Goal: Task Accomplishment & Management: Manage account settings

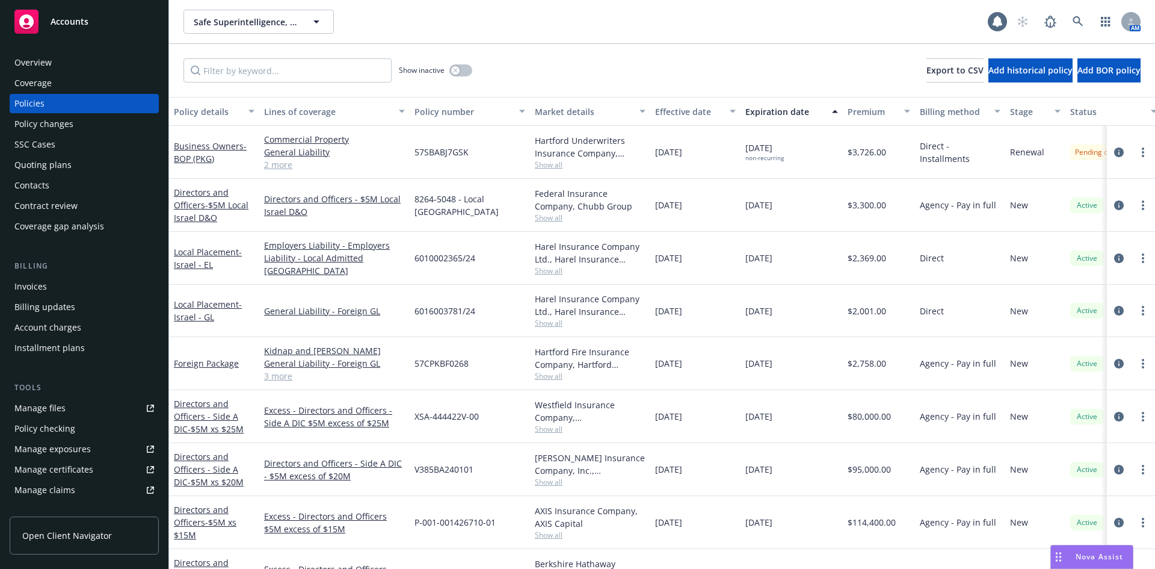
click at [55, 323] on div "Account charges" at bounding box center [47, 327] width 67 height 19
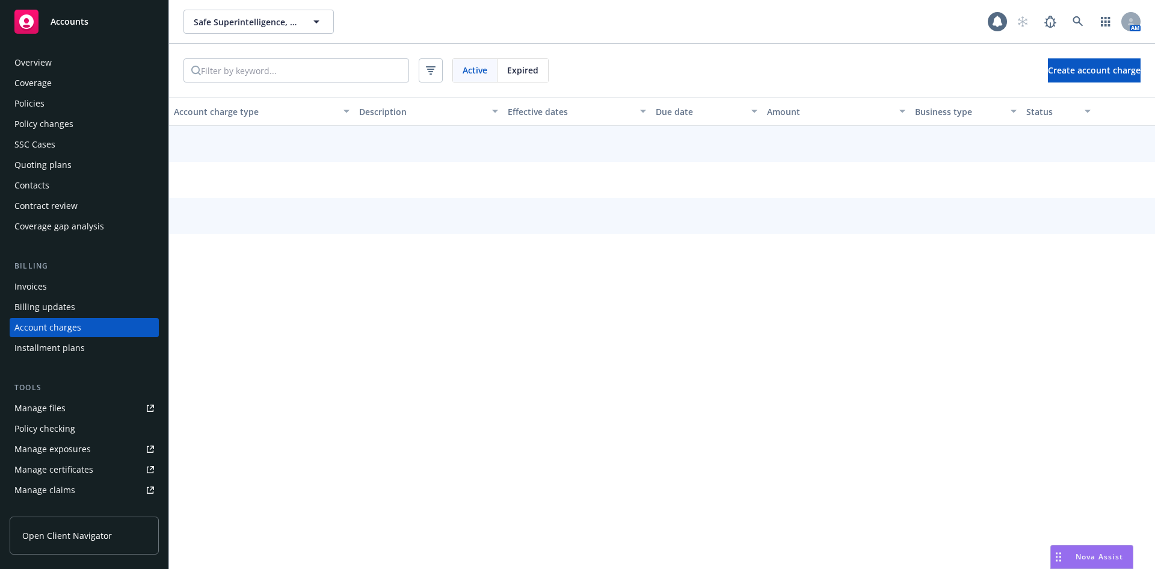
scroll to position [24, 0]
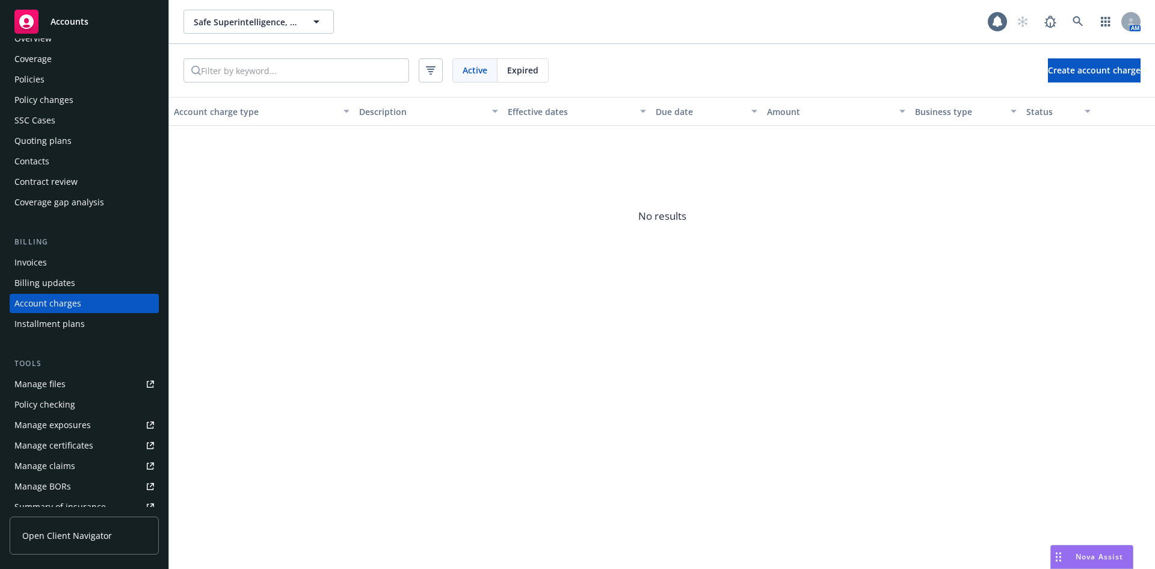
click at [67, 324] on div "Installment plans" at bounding box center [49, 323] width 70 height 19
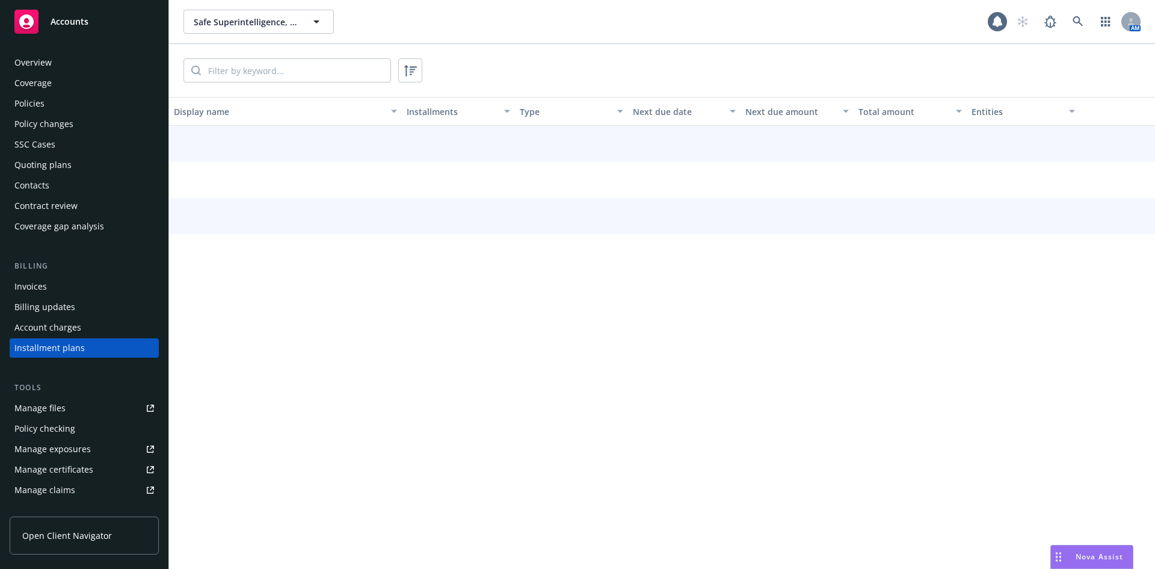
scroll to position [45, 0]
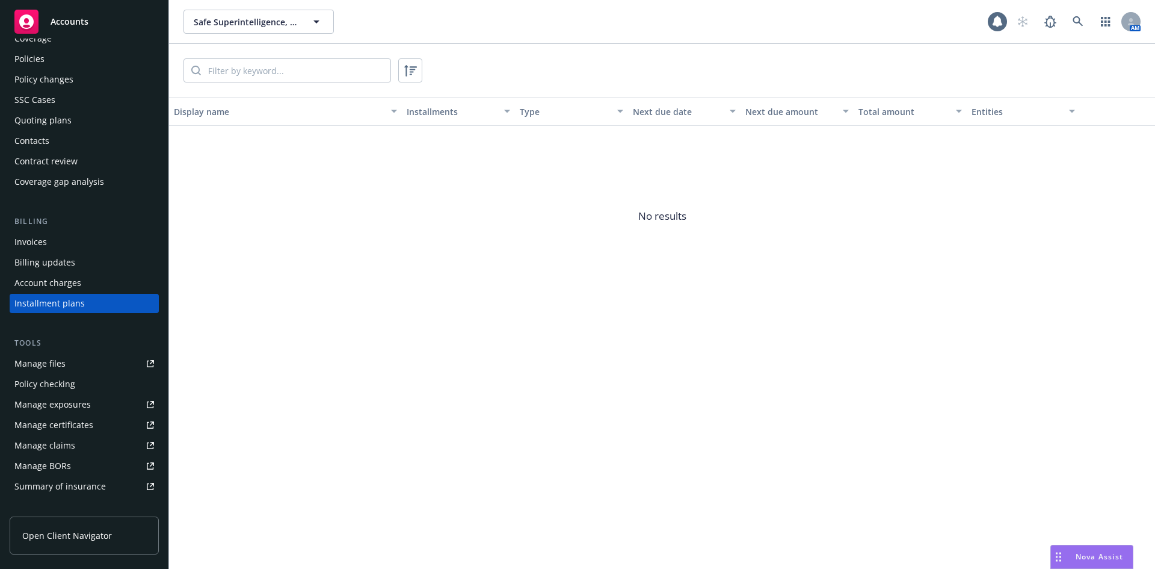
click at [58, 282] on div "Account charges" at bounding box center [47, 282] width 67 height 19
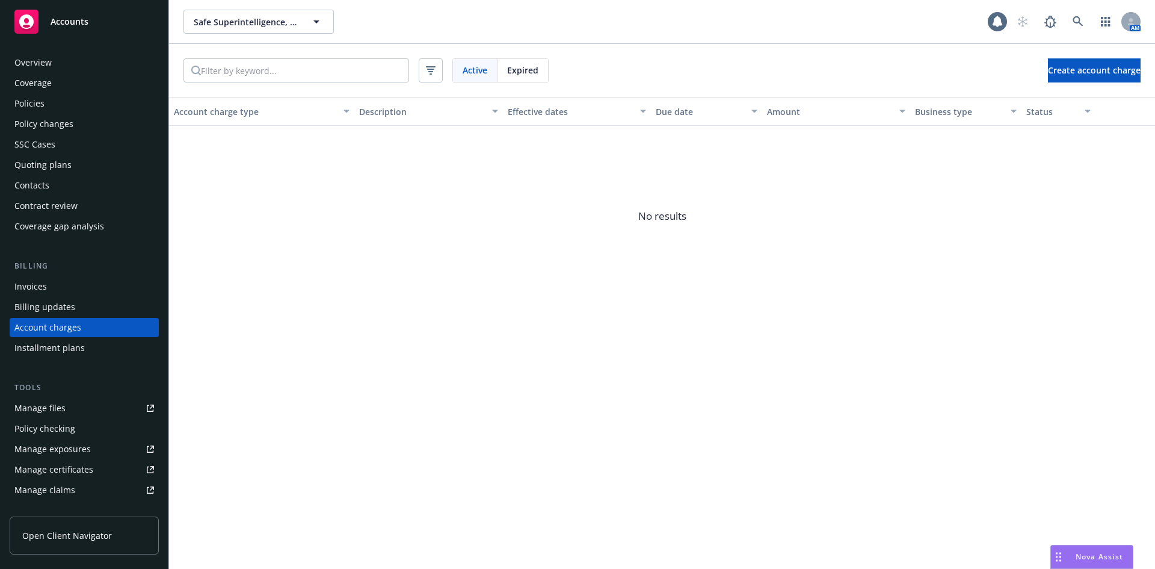
scroll to position [24, 0]
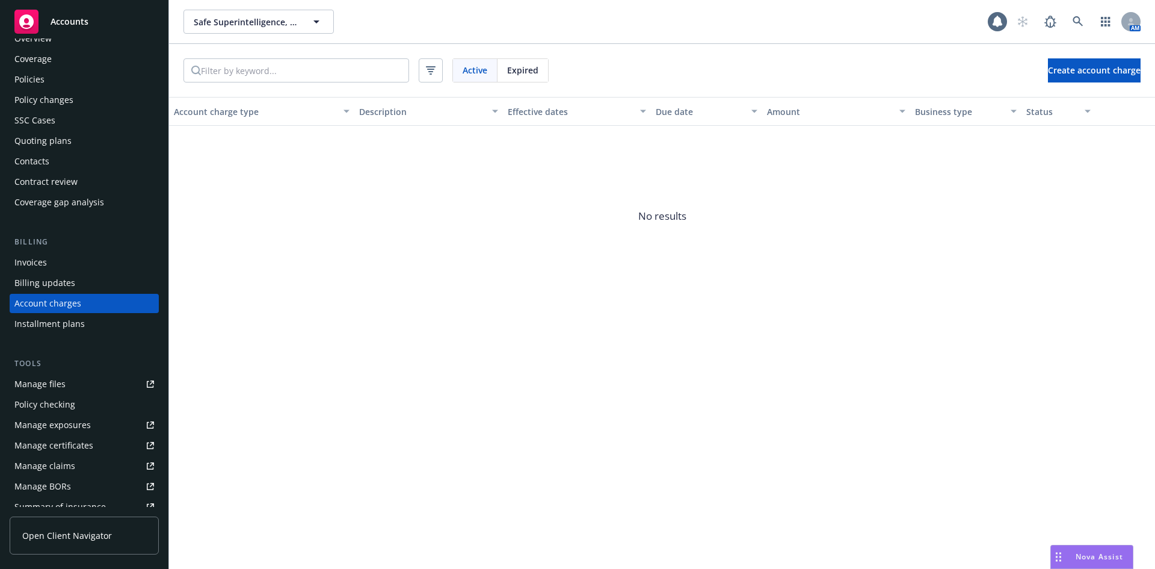
click at [56, 258] on div "Invoices" at bounding box center [84, 262] width 140 height 19
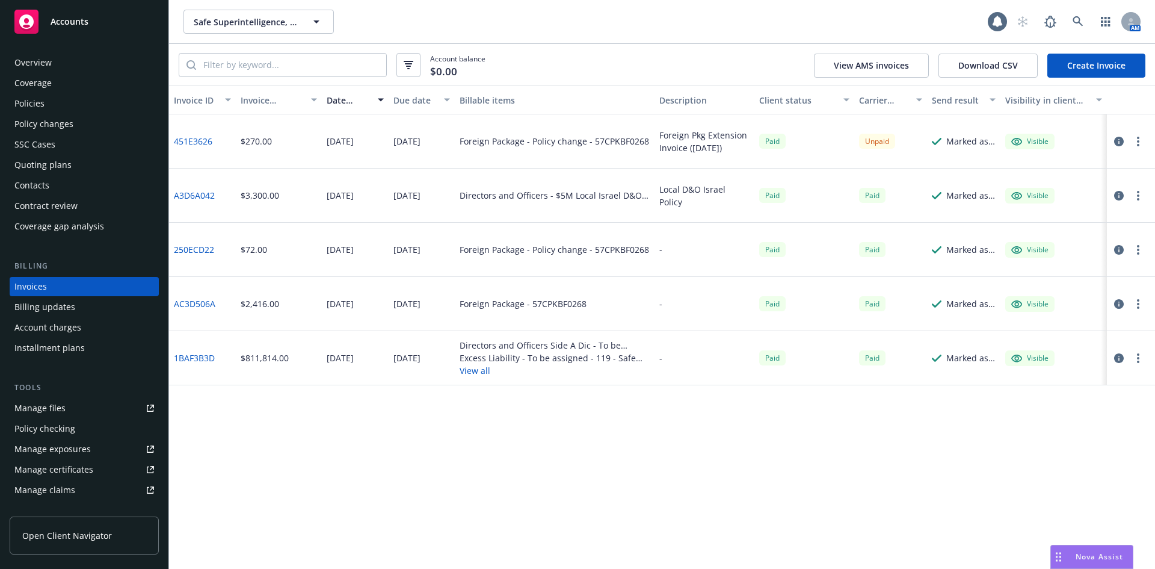
click at [39, 103] on div "Policies" at bounding box center [29, 103] width 30 height 19
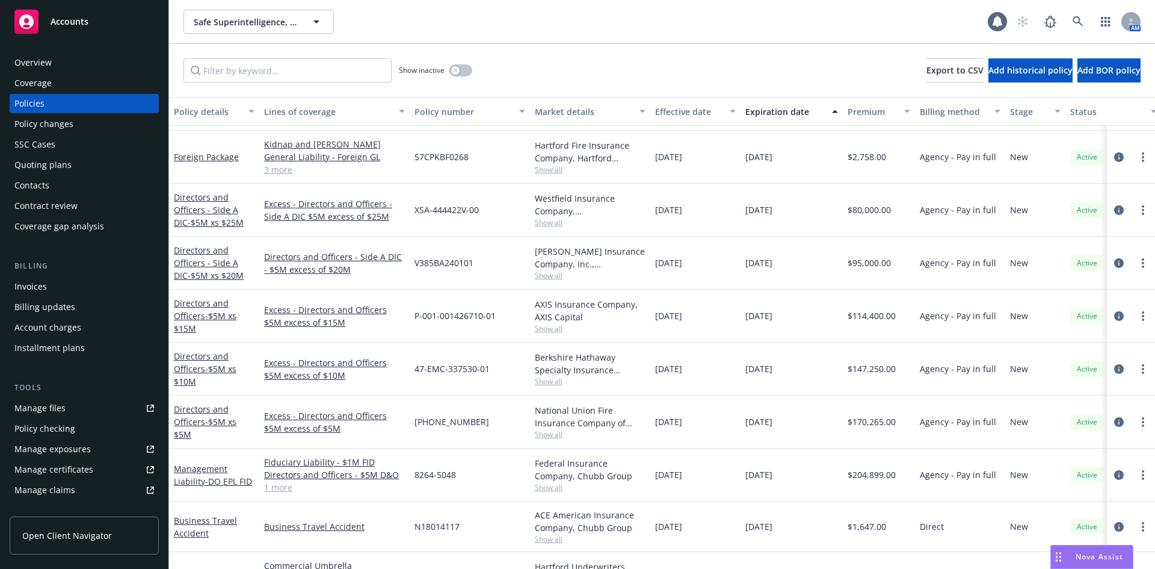
scroll to position [237, 0]
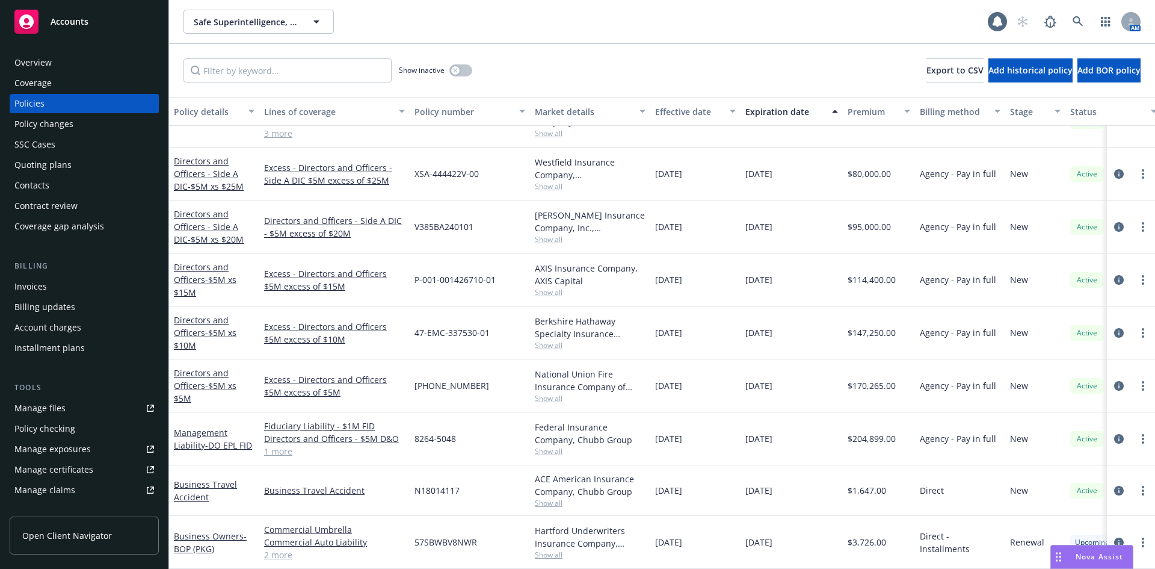
click at [584, 17] on div "Safe Superintelligence, Inc. Safe Superintelligence, Inc." at bounding box center [586, 22] width 804 height 24
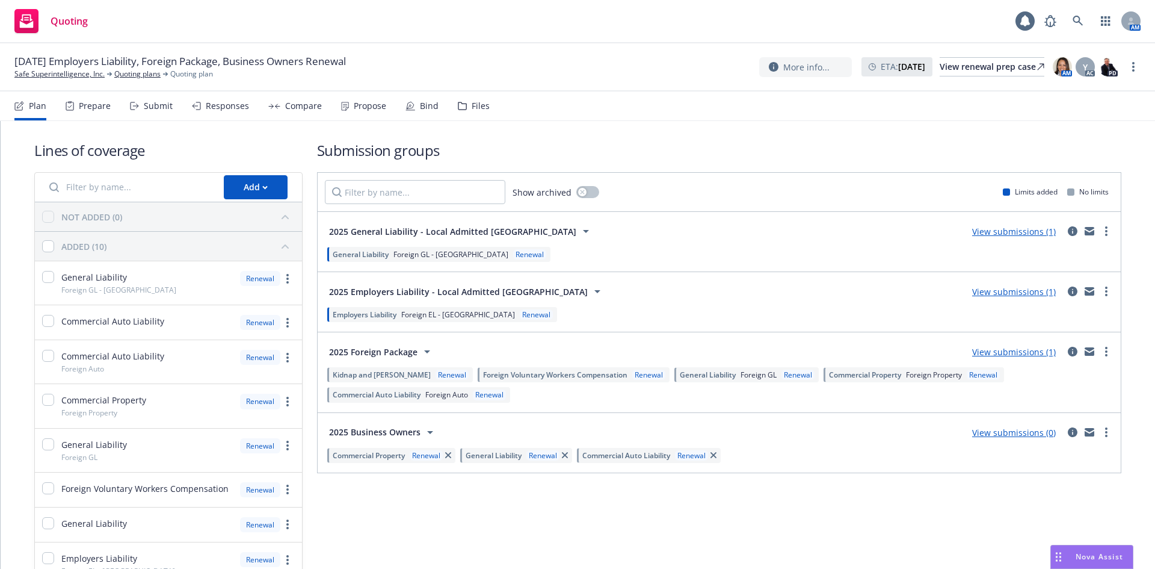
click at [345, 108] on div "Propose" at bounding box center [363, 105] width 45 height 29
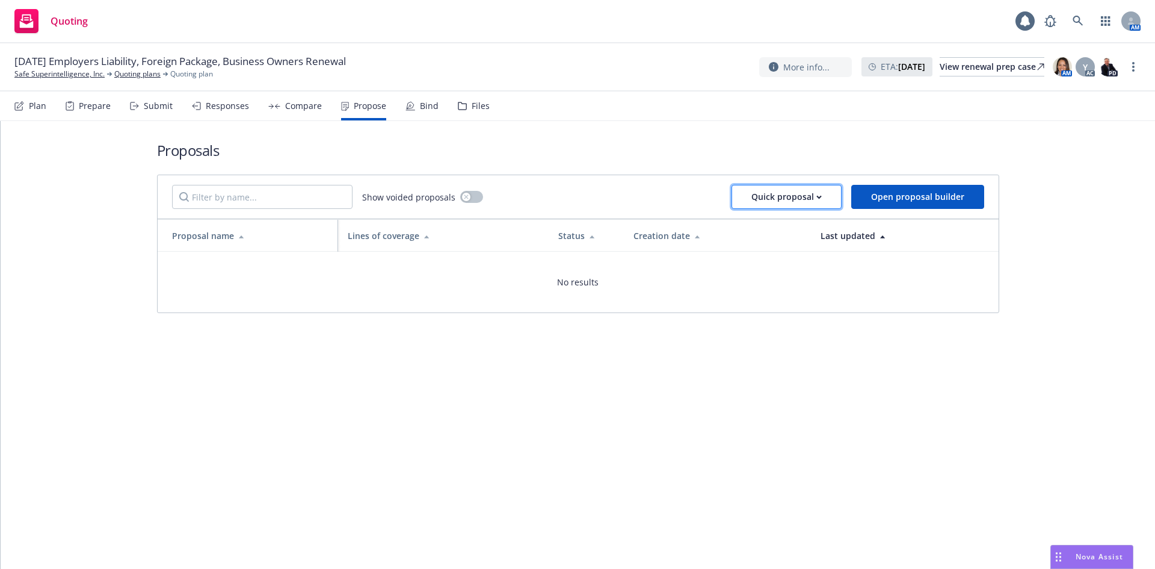
click at [752, 201] on button "Quick proposal" at bounding box center [787, 197] width 110 height 24
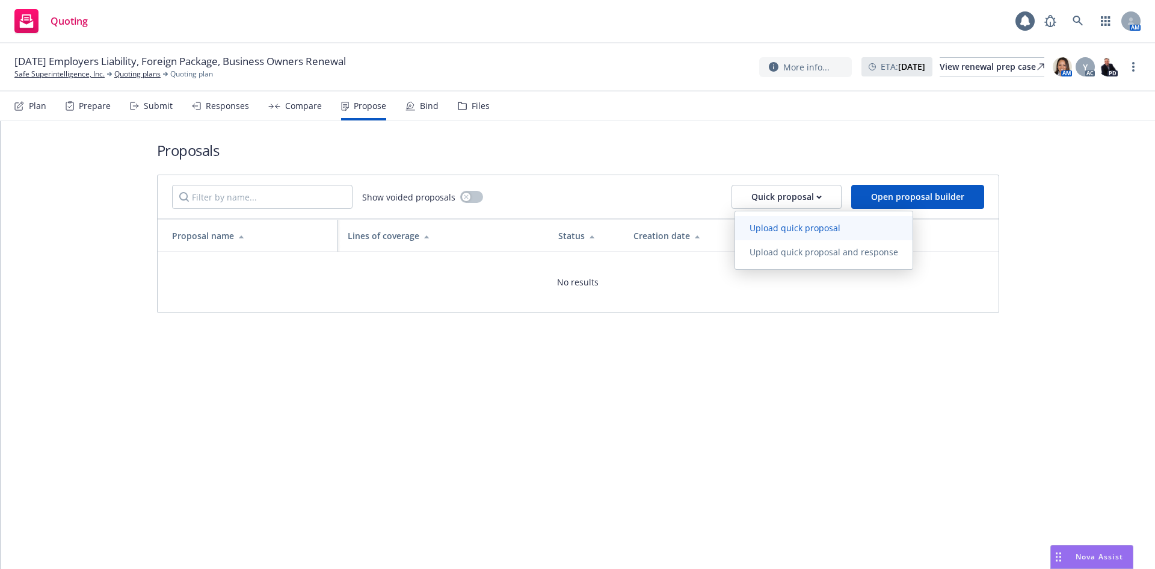
click at [764, 225] on span "Upload quick proposal" at bounding box center [795, 227] width 120 height 11
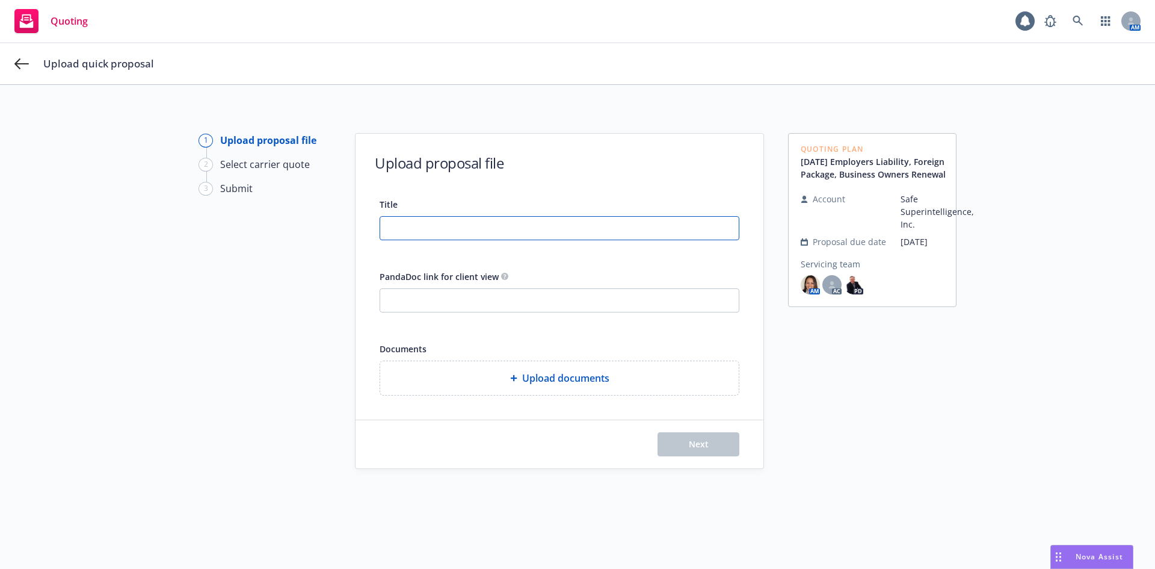
click at [567, 230] on input "Title" at bounding box center [559, 228] width 359 height 23
paste input "ref:_00D3kt5A5._500VzJjflk:ref"
type input "ref:_00D3kt5A5._500VzJjflk:ref"
click at [531, 236] on input "Title" at bounding box center [559, 228] width 359 height 23
paste input "9.30.25-26 BOP, FPKG, BTA - One Pager Summary PPT Slide"
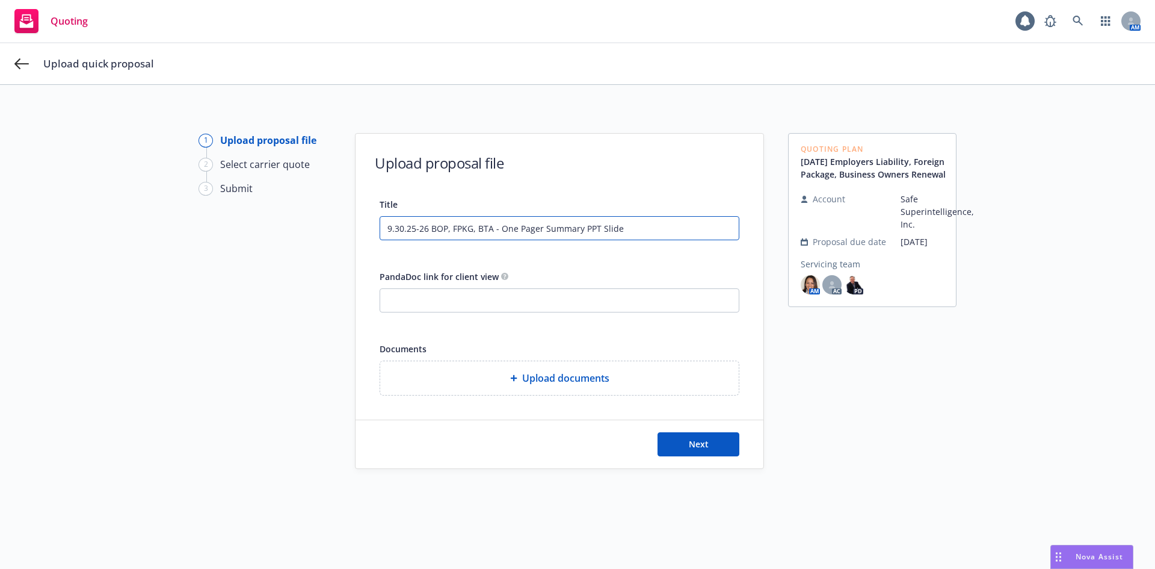
type input "9.30.25-26 BOP, FPKG, BTA - One Pager Summary PPT Slide"
click at [552, 383] on span "Upload documents" at bounding box center [565, 378] width 87 height 14
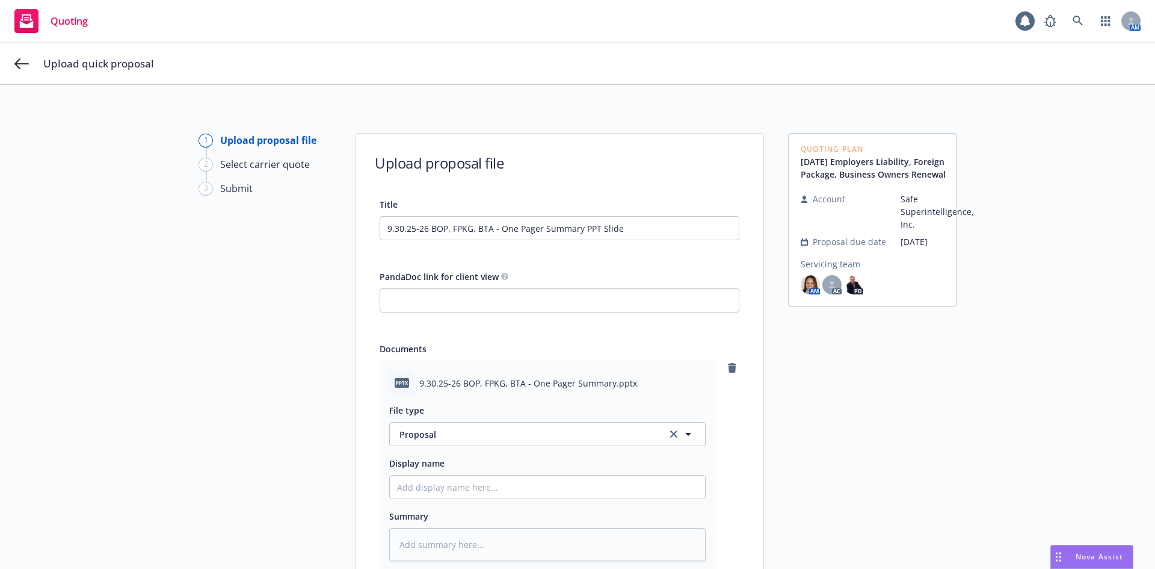
scroll to position [165, 0]
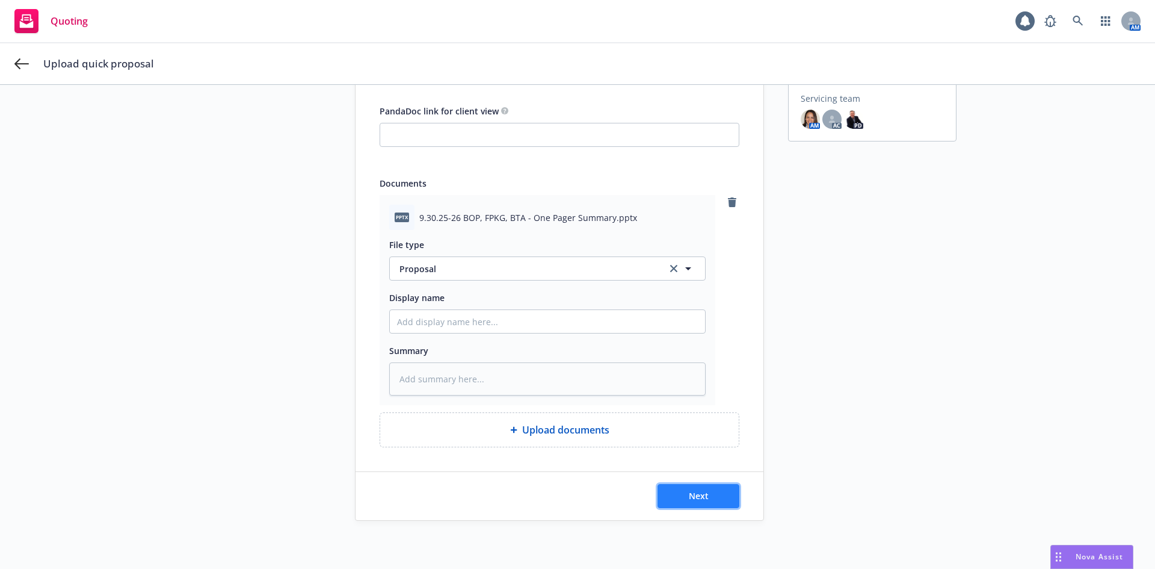
click at [689, 495] on span "Next" at bounding box center [699, 495] width 20 height 11
type textarea "x"
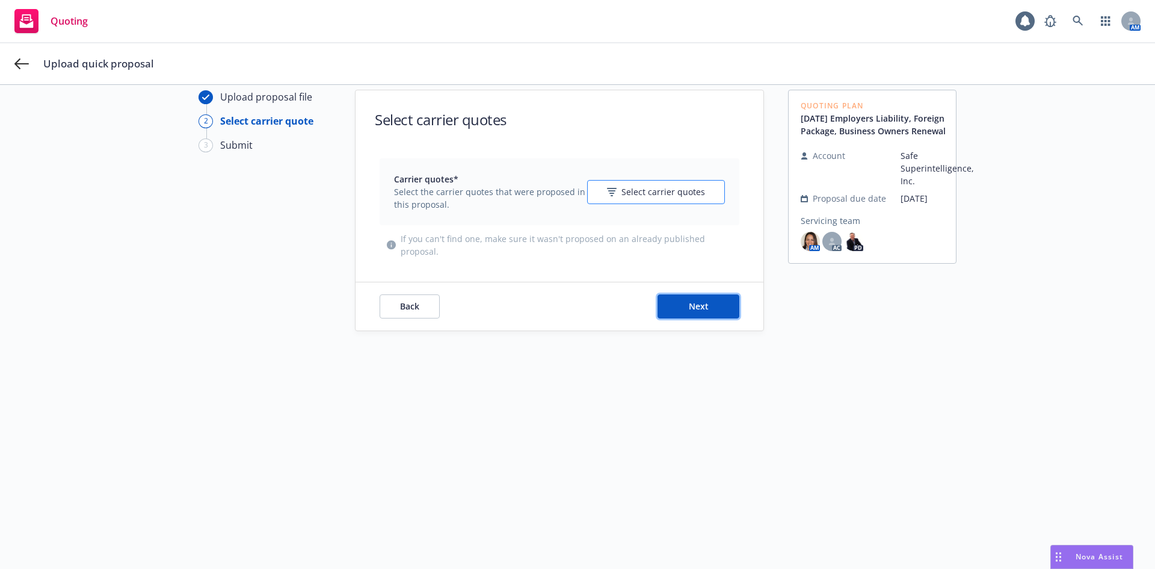
drag, startPoint x: 710, startPoint y: 313, endPoint x: 656, endPoint y: 203, distance: 122.2
click at [658, 208] on div "Select carrier quotes Carrier quotes* Select the carrier quotes that were propo…" at bounding box center [560, 210] width 408 height 240
click at [648, 193] on span "Select carrier quotes" at bounding box center [664, 191] width 84 height 13
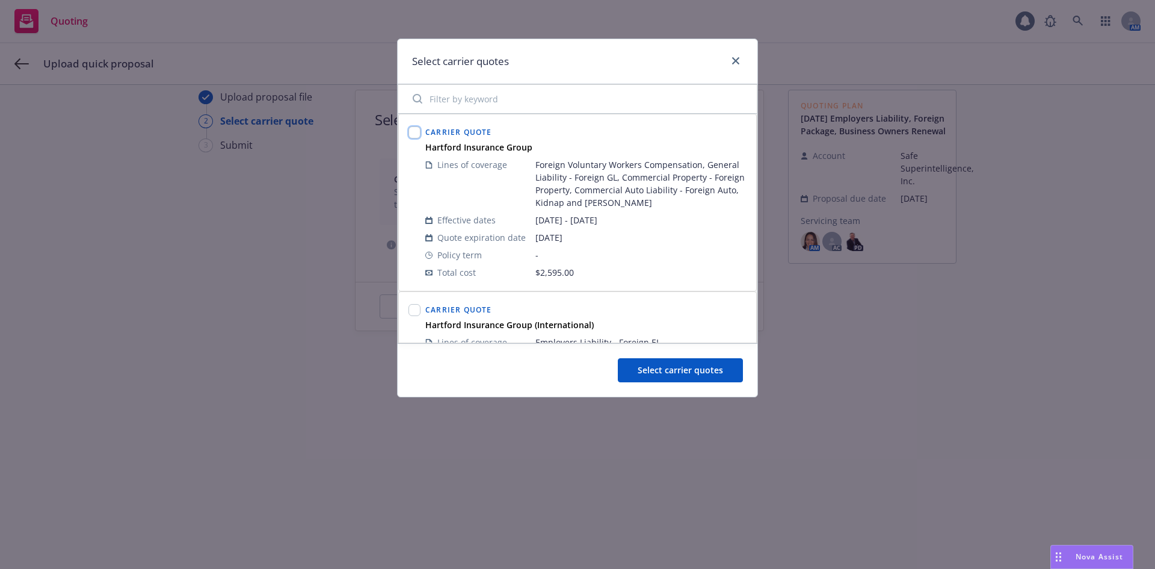
click at [413, 134] on input "checkbox" at bounding box center [415, 132] width 12 height 12
checkbox input "true"
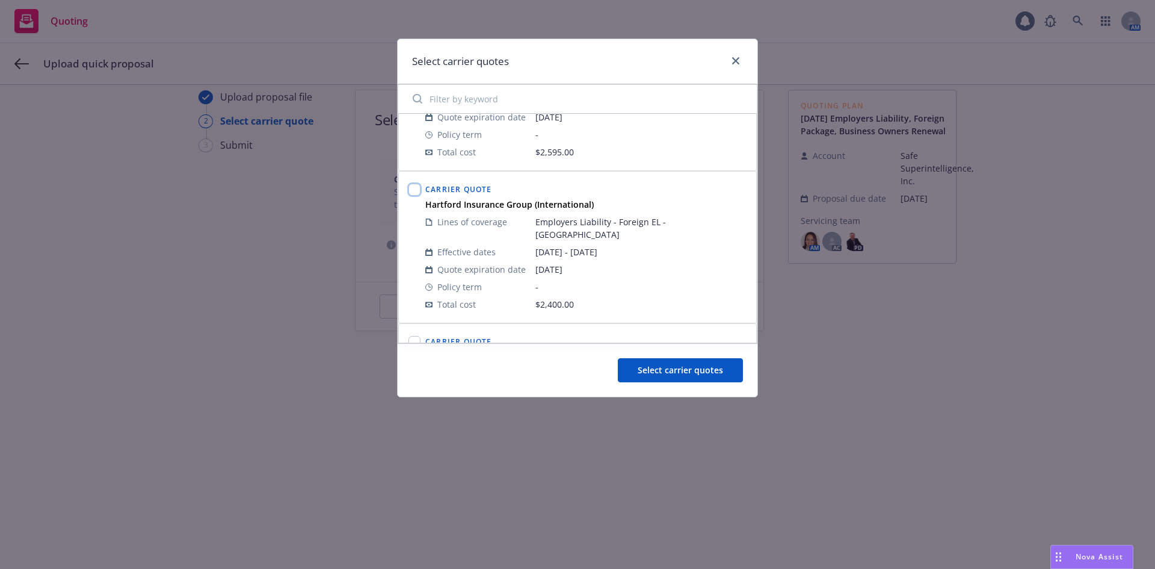
click at [417, 187] on input "checkbox" at bounding box center [415, 190] width 12 height 12
checkbox input "true"
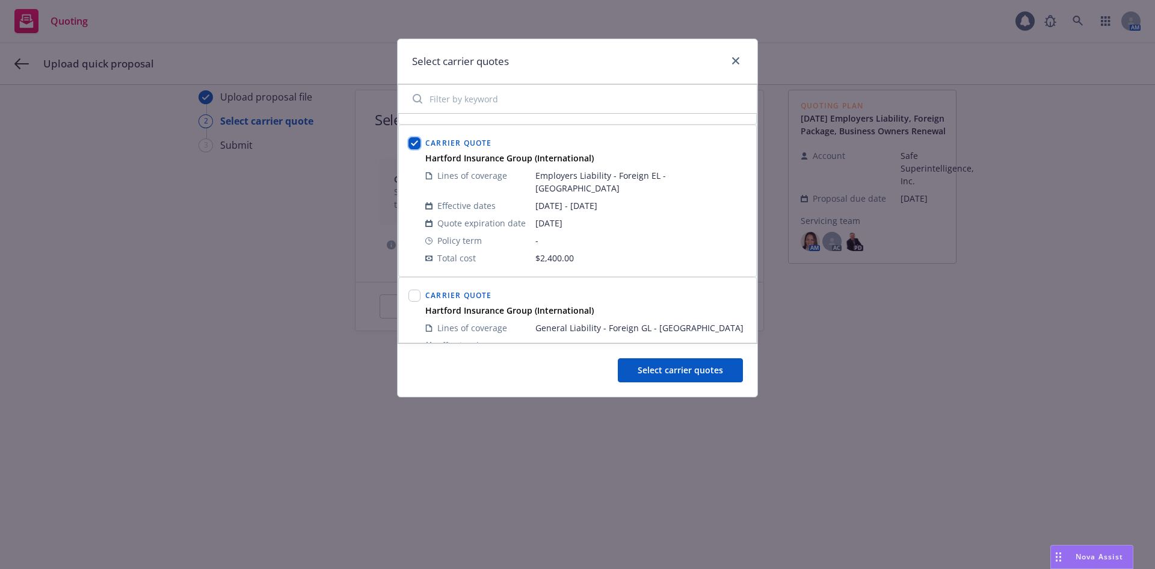
scroll to position [228, 0]
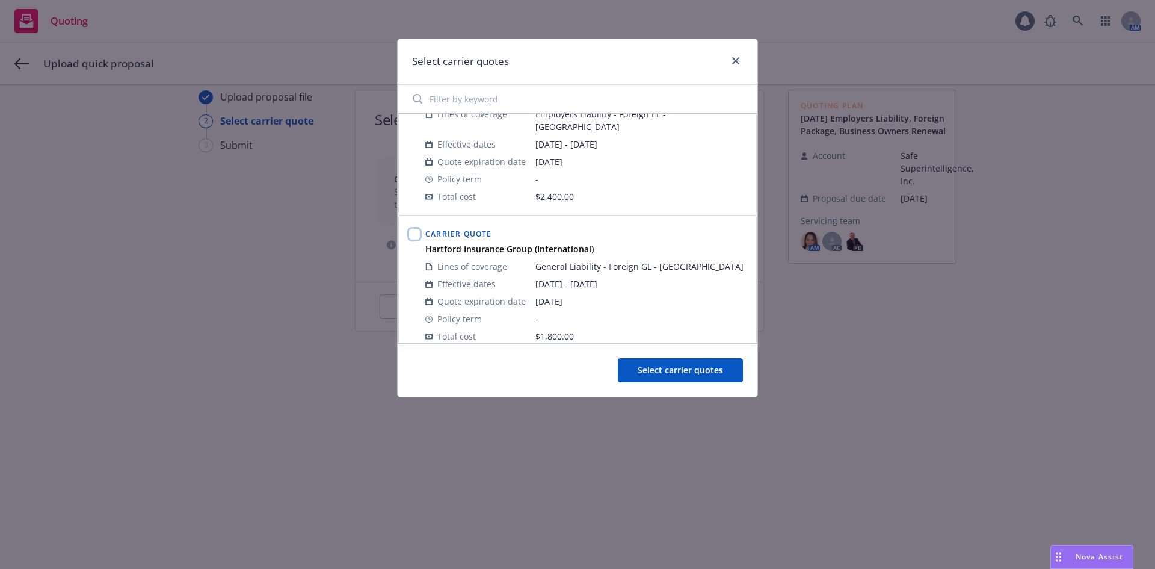
click at [413, 228] on input "checkbox" at bounding box center [415, 234] width 12 height 12
checkbox input "true"
click at [665, 364] on span "Select carrier quotes" at bounding box center [680, 369] width 85 height 11
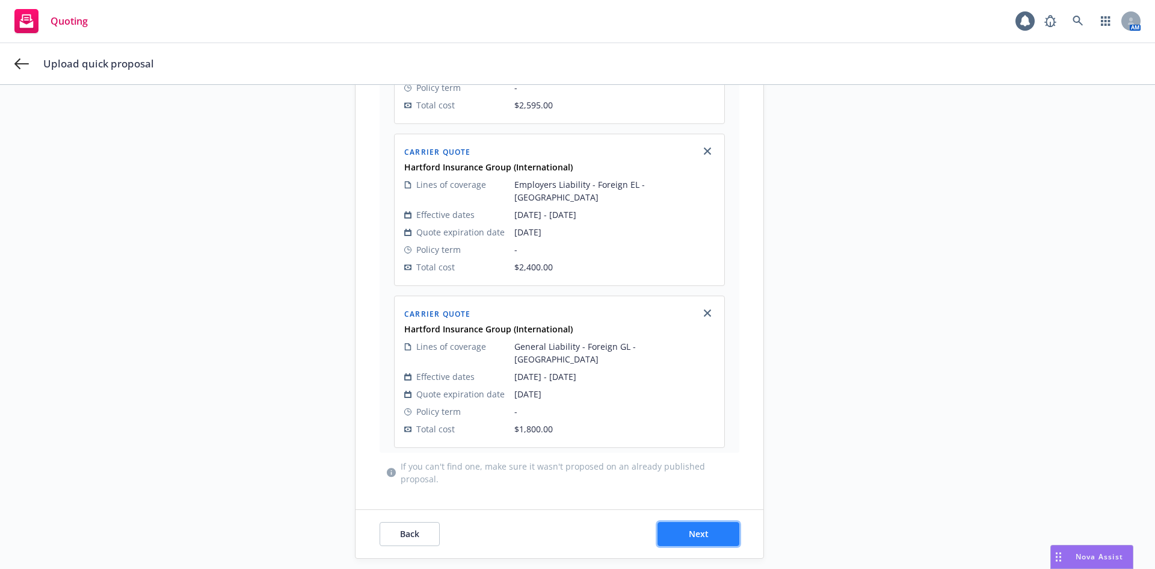
click at [710, 522] on button "Next" at bounding box center [699, 534] width 82 height 24
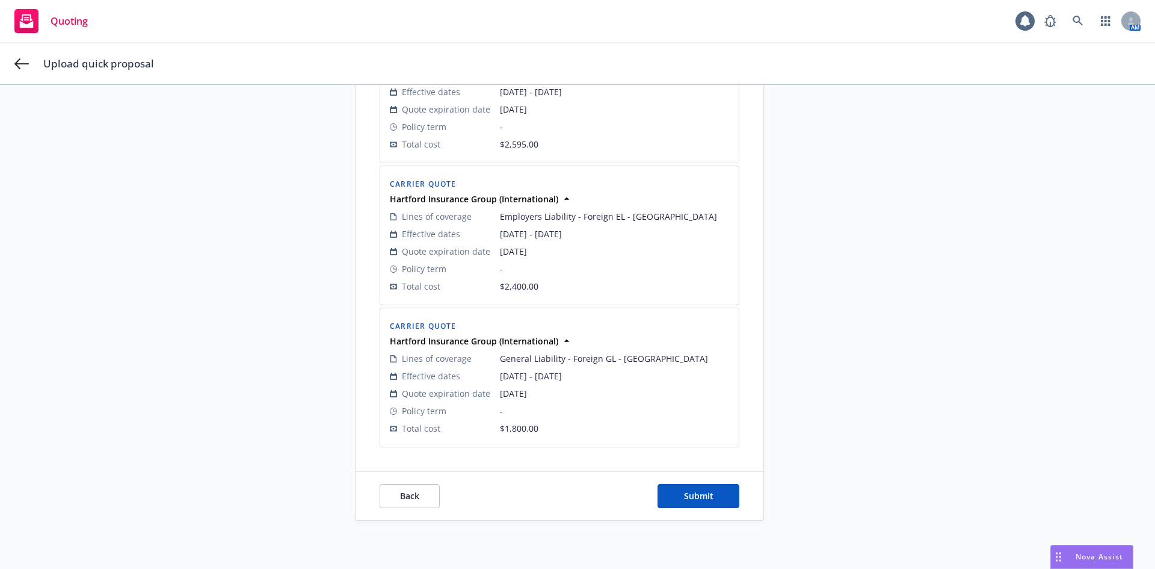
scroll to position [319, 0]
drag, startPoint x: 707, startPoint y: 493, endPoint x: 733, endPoint y: 458, distance: 43.8
click at [707, 492] on span "Submit" at bounding box center [698, 495] width 29 height 11
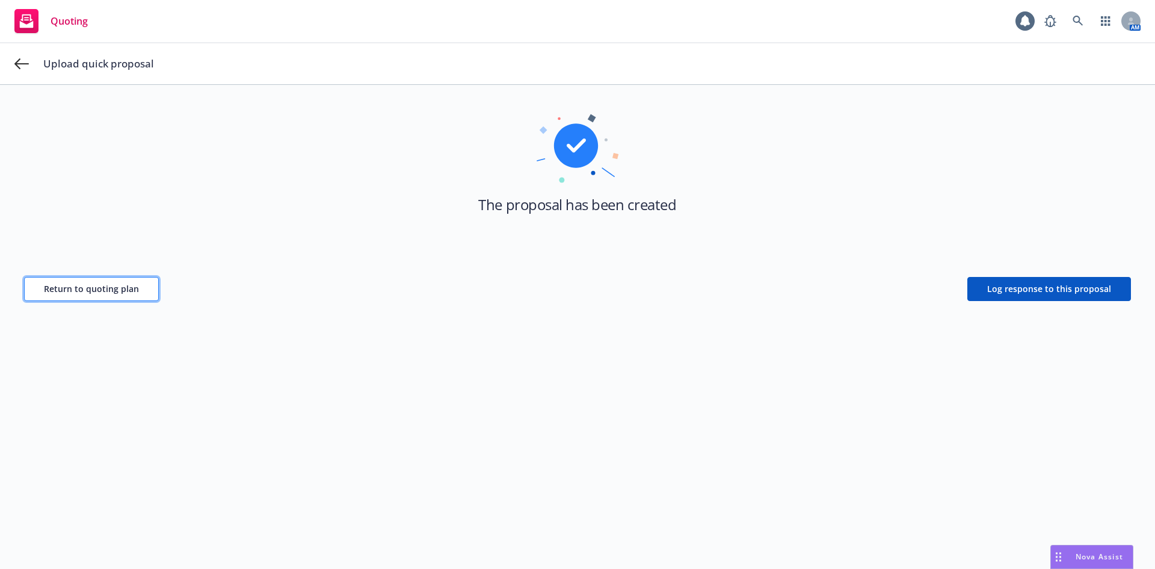
click at [117, 292] on span "Return to quoting plan" at bounding box center [91, 288] width 95 height 11
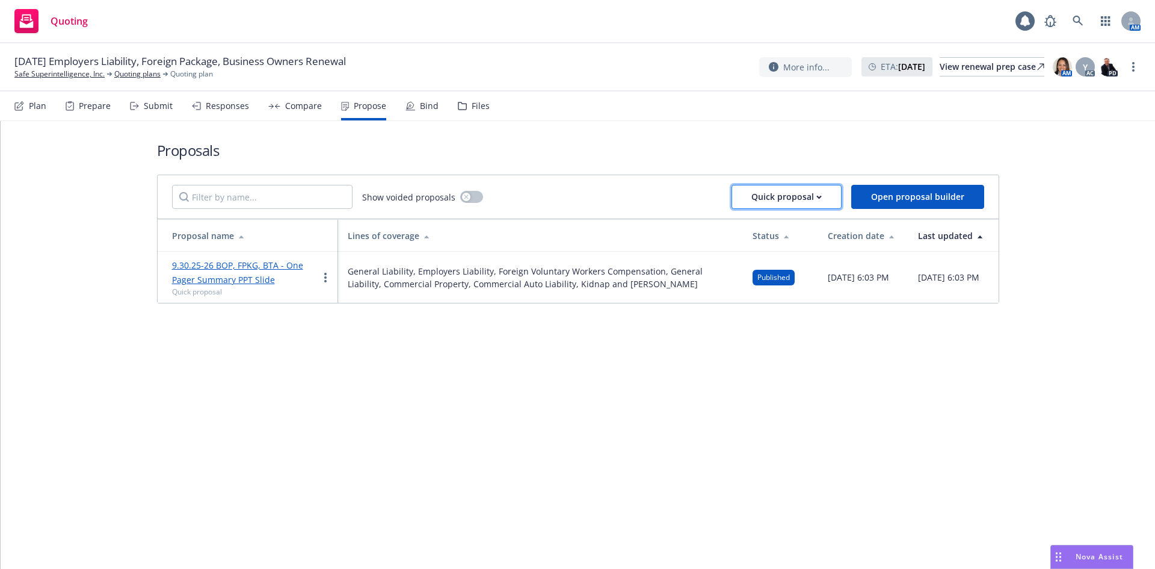
click at [778, 199] on div "Quick proposal" at bounding box center [786, 196] width 70 height 23
click at [620, 195] on div "Show voided proposals Quick proposal Open proposal builder" at bounding box center [578, 197] width 812 height 24
click at [327, 279] on link "more" at bounding box center [325, 277] width 14 height 14
click at [575, 342] on div "Proposals Show voided proposals Quick proposal Open proposal builder Proposal n…" at bounding box center [578, 345] width 1155 height 448
click at [472, 111] on div "Files" at bounding box center [481, 106] width 18 height 10
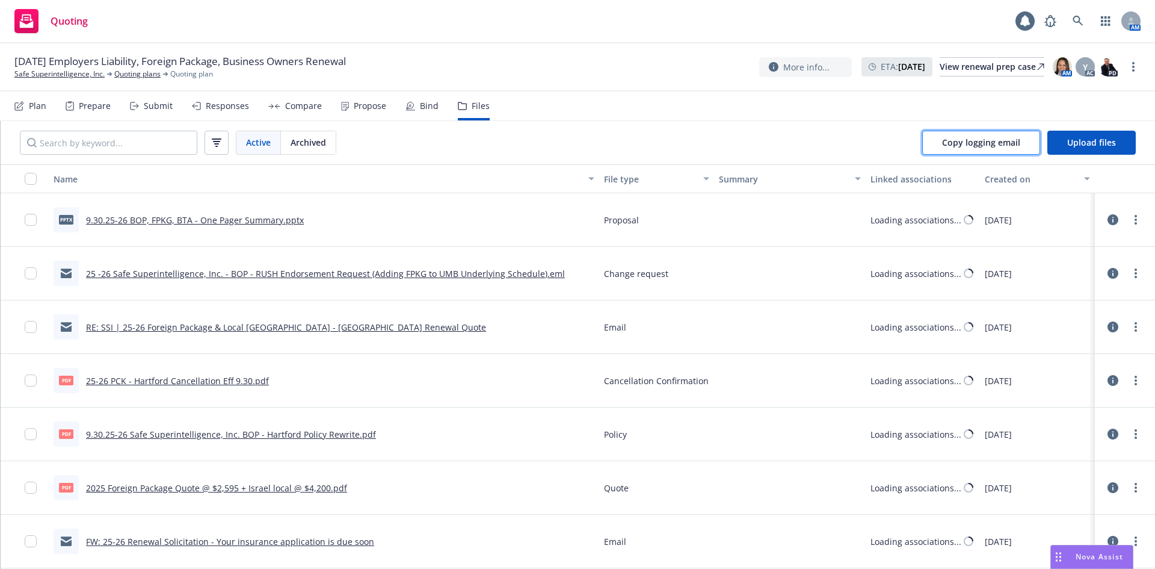
click at [993, 142] on span "Copy logging email" at bounding box center [981, 142] width 78 height 11
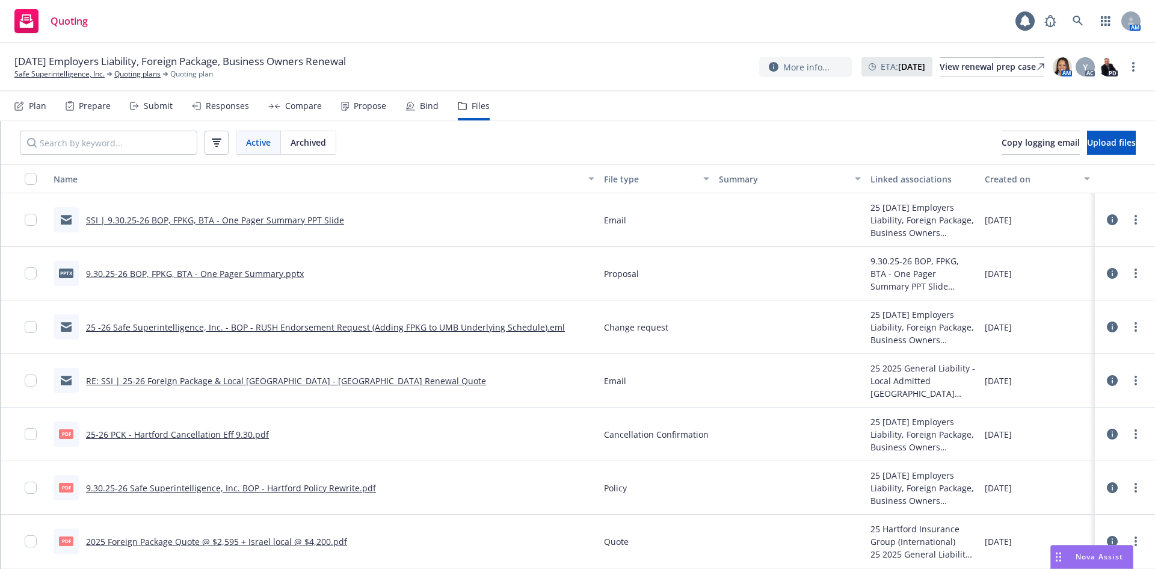
click at [1107, 220] on icon at bounding box center [1112, 219] width 11 height 11
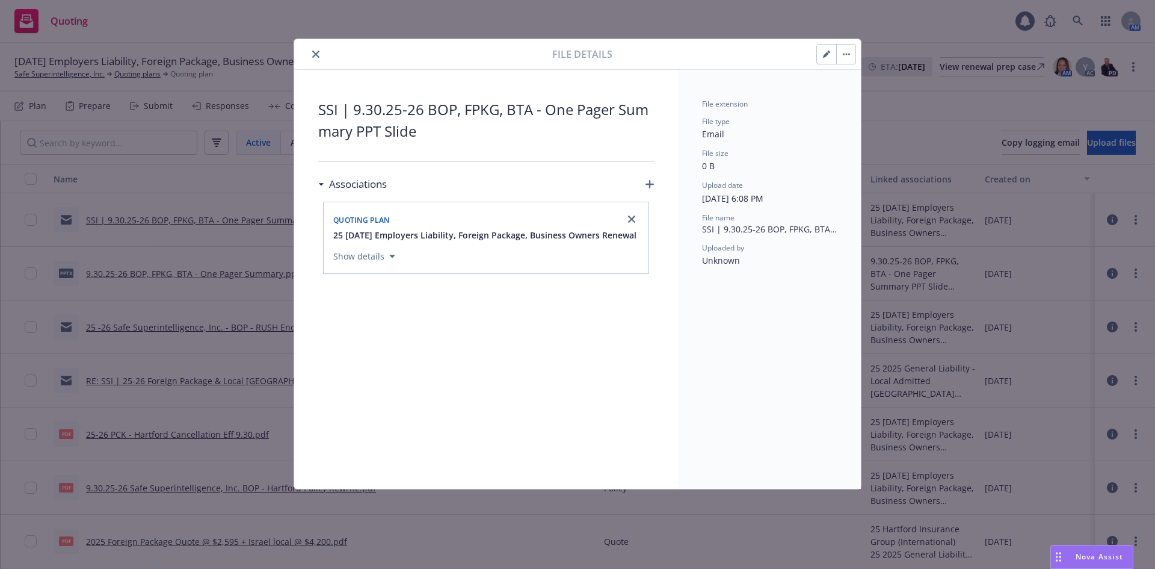
click at [825, 55] on icon "button" at bounding box center [826, 55] width 6 height 6
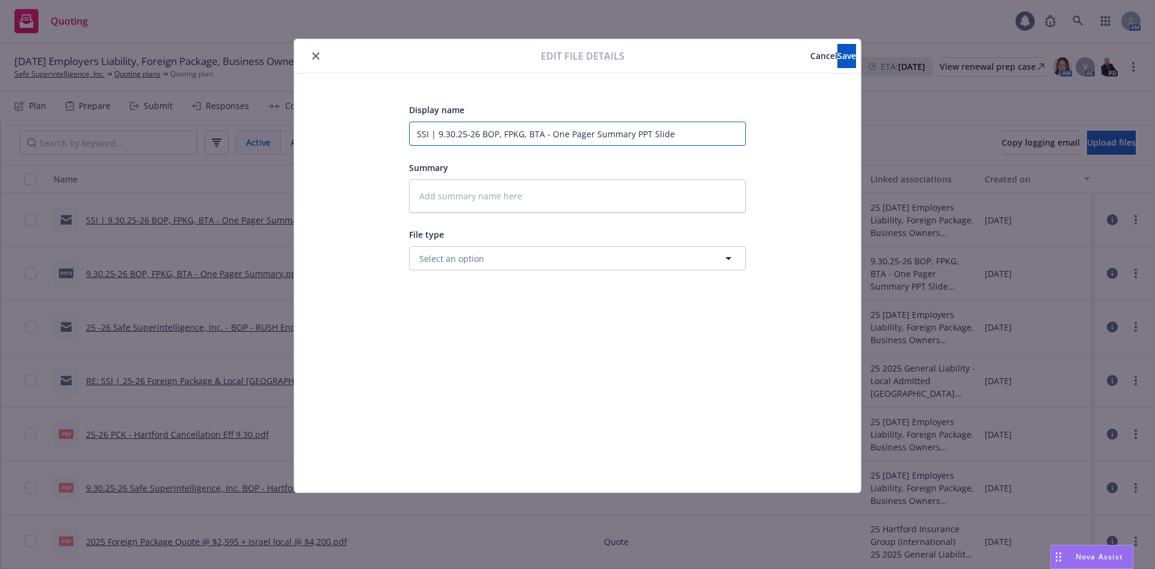
click at [687, 129] on input "SSI | 9.30.25-26 BOP, FPKG, BTA - One Pager Summary PPT Slide" at bounding box center [577, 134] width 337 height 24
type textarea "x"
type input "SSI | 9.30.25-26 BOP, FPKG, BTA - One Pager Summary PPT Slide"
type textarea "x"
type input "SSI | 9.30.25-26 BOP, FPKG, BTA - One Pager Summary PPT Slide s"
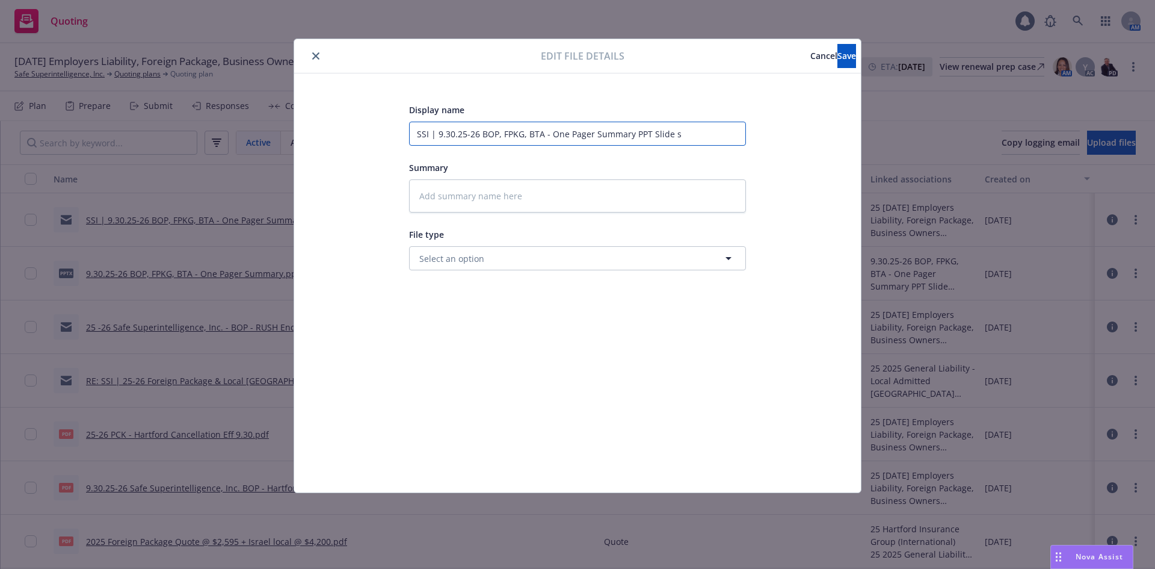
type textarea "x"
type input "SSI | 9.30.25-26 BOP, FPKG, BTA - One Pager Summary PPT Slide se"
type textarea "x"
type input "SSI | 9.30.25-26 BOP, FPKG, BTA - One Pager Summary PPT Slide sen"
type textarea "x"
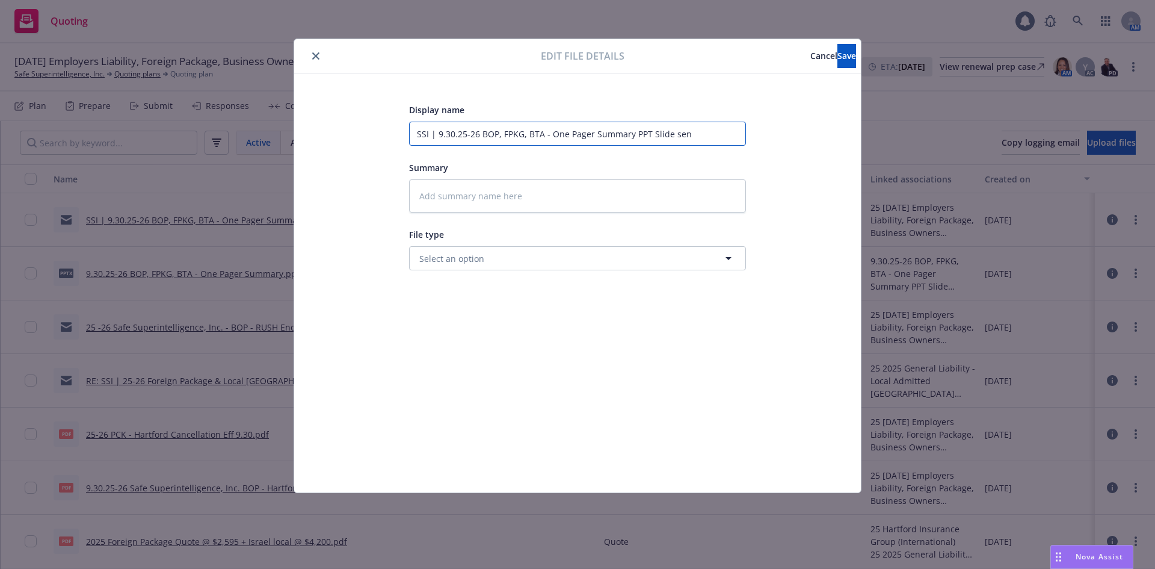
type input "SSI | 9.30.25-26 BOP, FPKG, BTA - One Pager Summary PPT Slide sent"
type textarea "x"
type input "SSI | 9.30.25-26 BOP, FPKG, BTA - One Pager Summary PPT Slide sent"
type textarea "x"
type input "SSI | 9.30.25-26 BOP, FPKG, BTA - One Pager Summary PPT Slide sent t"
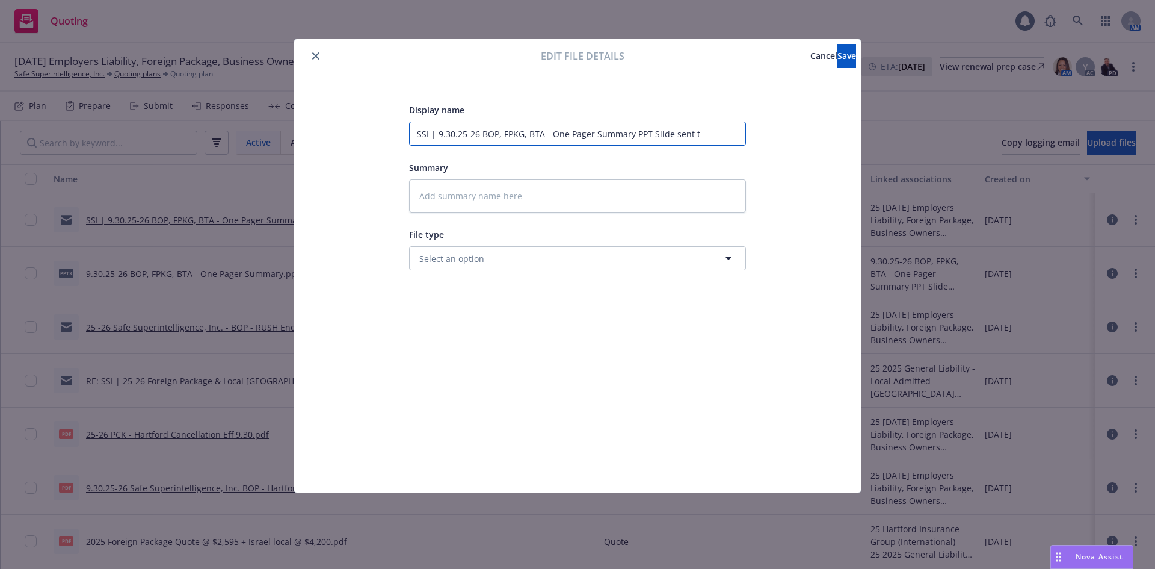
type textarea "x"
type input "SSI | 9.30.25-26 BOP, FPKG, BTA - One Pager Summary PPT Slide sent to"
type textarea "x"
type input "SSI | 9.30.25-26 BOP, FPKG, BTA - One Pager Summary PPT Slide sent to"
type textarea "x"
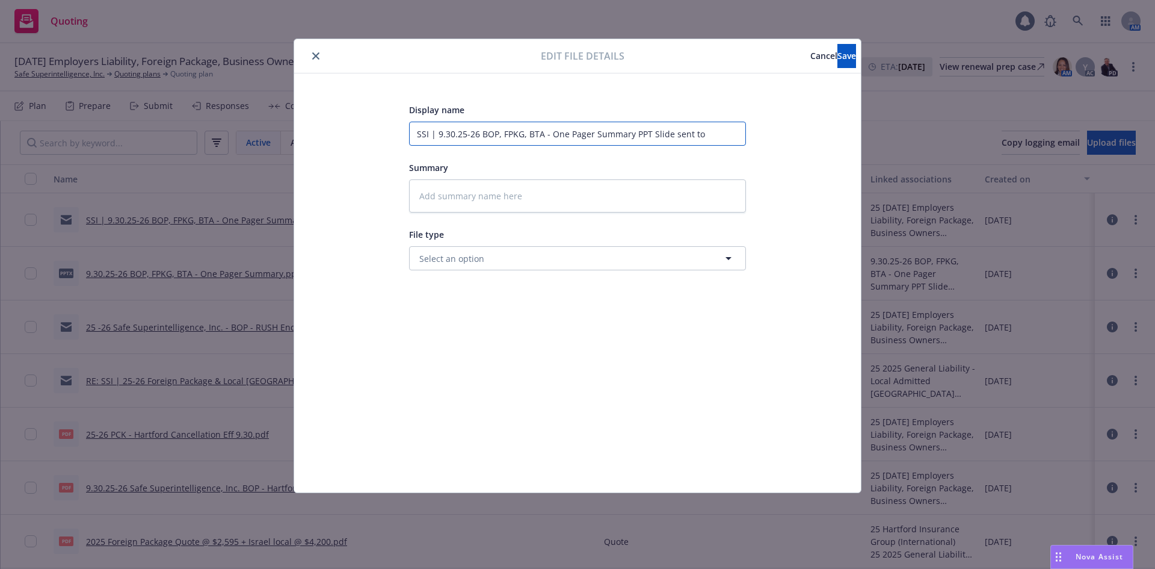
type input "SSI | 9.30.25-26 BOP, FPKG, BTA - One Pager Summary PPT Slide sent to E"
type textarea "x"
type input "SSI | 9.30.25-26 BOP, FPKG, BTA - One Pager Summary PPT Slide sent to ER"
type textarea "x"
type input "SSI | 9.30.25-26 BOP, FPKG, BTA - One Pager Summary PPT Slide sent to ERS"
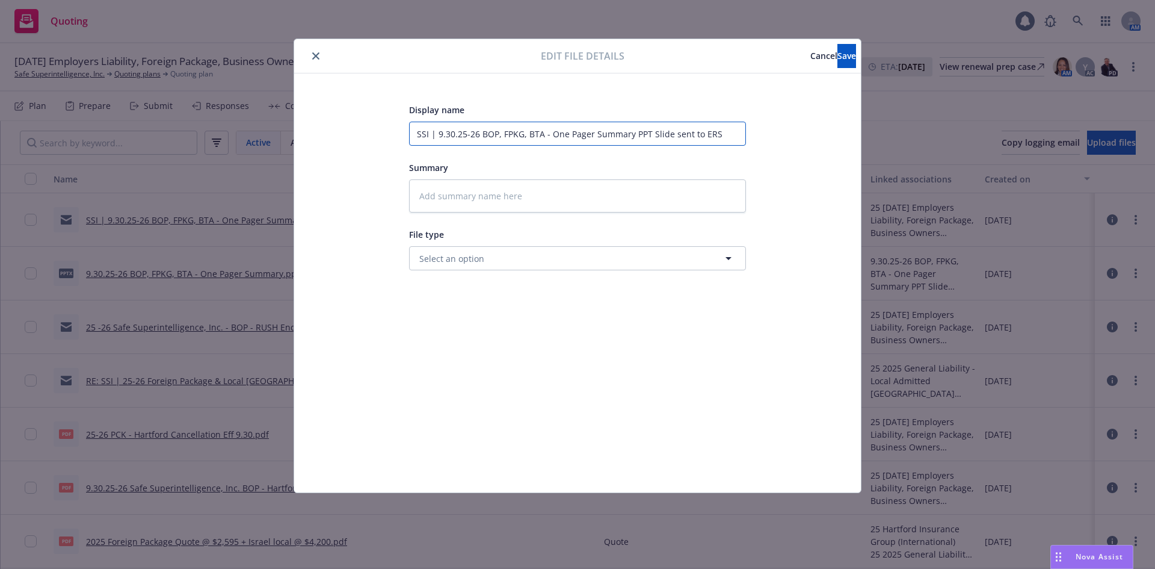
type textarea "x"
type input "SSI | 9.30.25-26 BOP, FPKG, BTA - One Pager Summary PPT Slide sent to ERS"
type textarea "x"
type input "SSI | 9.30.25-26 BOP, FPKG, BTA - One Pager Summary PPT Slide sent to ERS t"
type textarea "x"
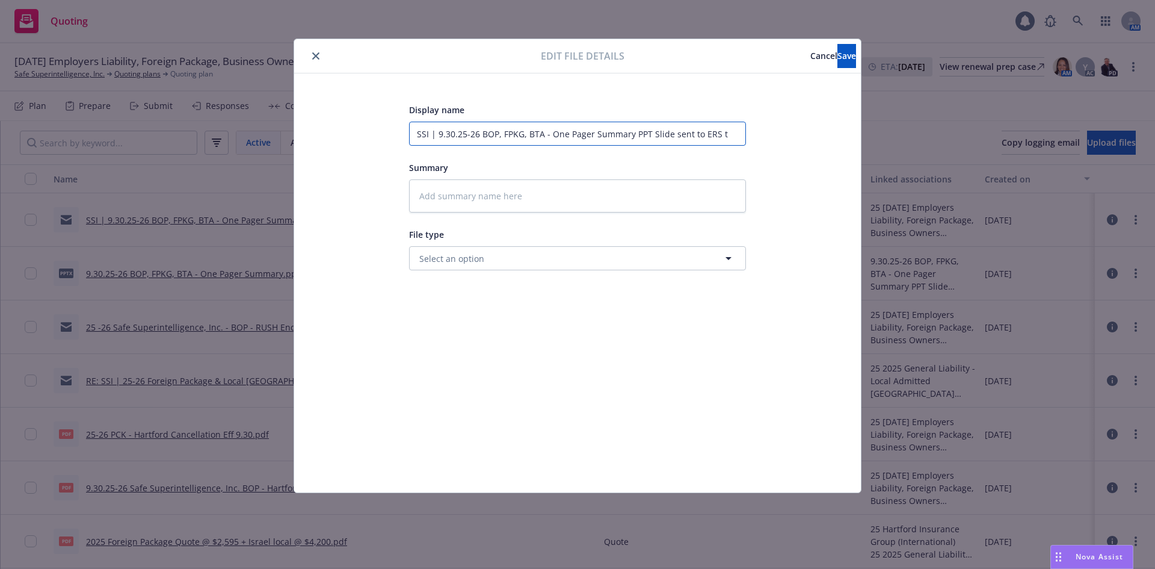
type input "SSI | 9.30.25-26 BOP, FPKG, BTA - One Pager Summary PPT Slide sent to ERS te"
type textarea "x"
type input "SSI | 9.30.25-26 BOP, FPKG, BTA - One Pager Summary PPT Slide sent to ERS tea"
type textarea "x"
type input "SSI | 9.30.25-26 BOP, FPKG, BTA - One Pager Summary PPT Slide sent to ERS team"
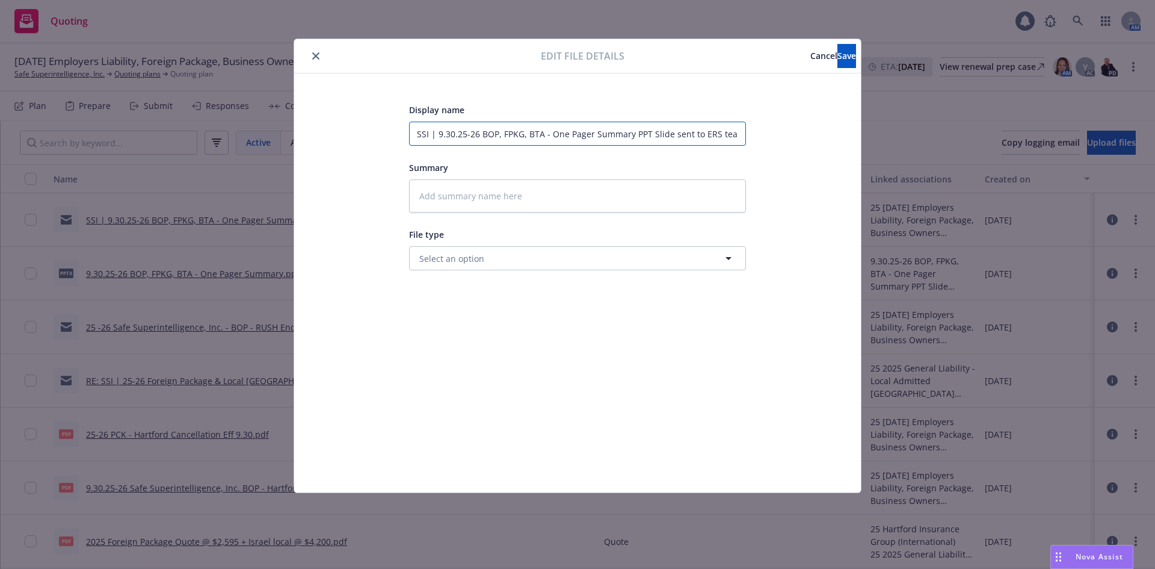
type textarea "x"
type input "SSI | 9.30.25-26 BOP, FPKG, BTA - One Pager Summary PPT Slide sent to ERS team"
type textarea "x"
type input "SSI | 9.30.25-26 BOP, FPKG, BTA - One Pager Summary PPT Slide sent to ERS team t"
type textarea "x"
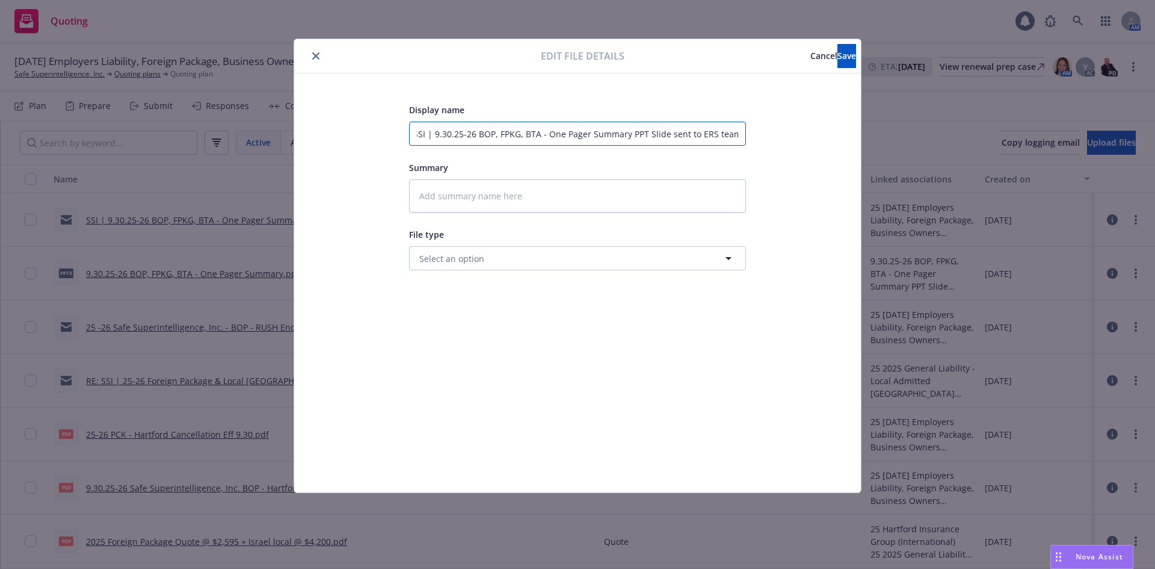
type input "SSI | 9.30.25-26 BOP, FPKG, BTA - One Pager Summary PPT Slide sent to ERS team …"
type textarea "x"
type input "SSI | 9.30.25-26 BOP, FPKG, BTA - One Pager Summary PPT Slide sent to ERS team …"
type textarea "x"
type input "SSI | 9.30.25-26 BOP, FPKG, BTA - One Pager Summary PPT Slide sent to ERS team …"
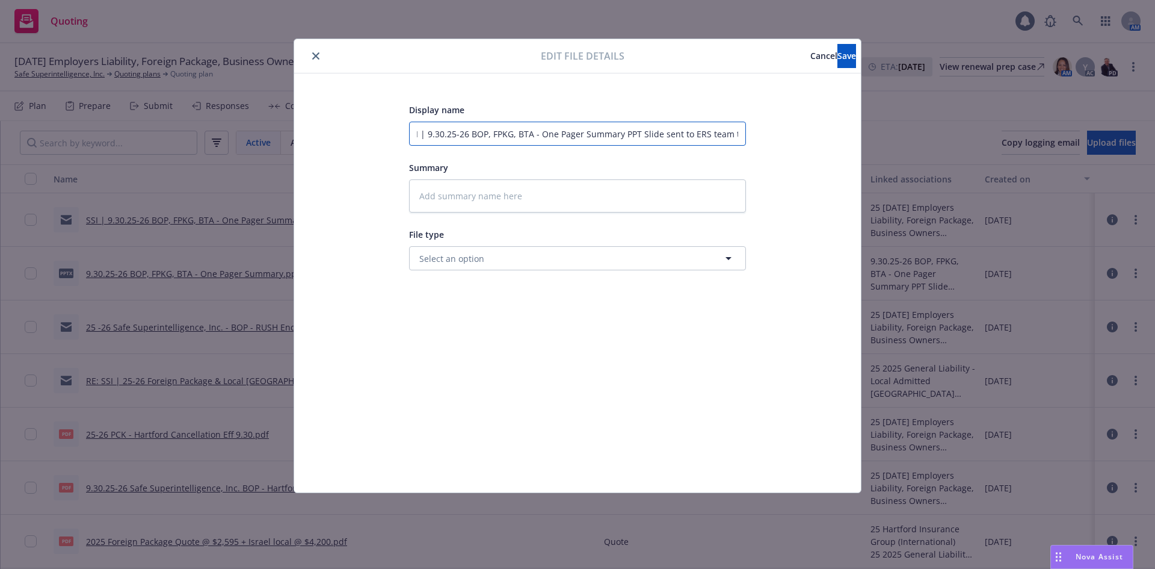
type textarea "x"
type input "SSI | 9.30.25-26 BOP, FPKG, BTA - One Pager Summary PPT Slide sent to ERS team …"
type textarea "x"
type input "SSI | 9.30.25-26 BOP, FPKG, BTA - One Pager Summary PPT Slide sent to ERS team …"
type textarea "x"
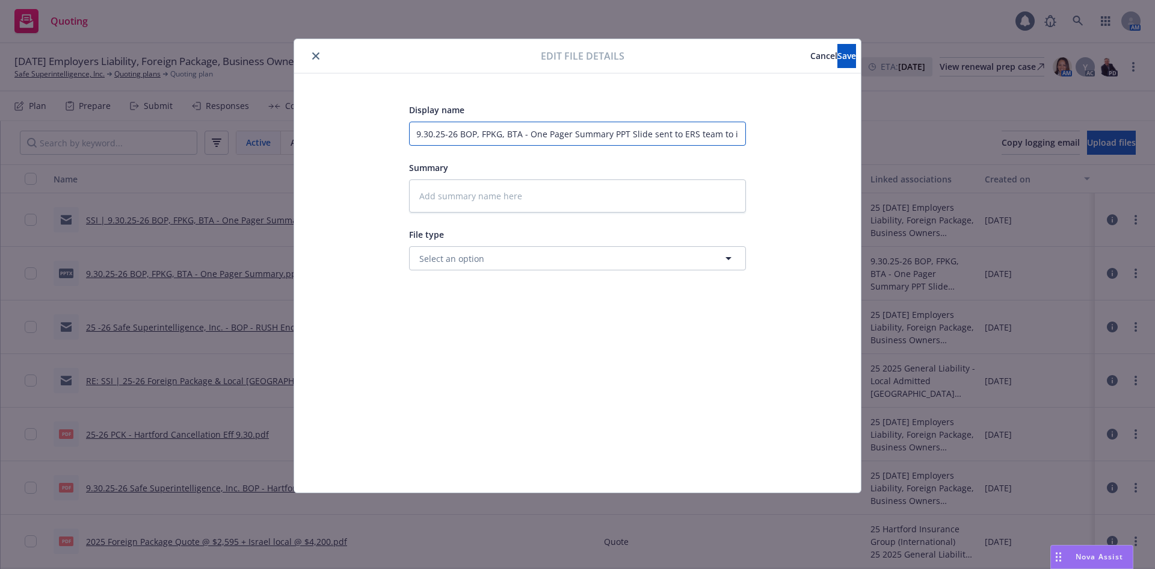
type input "SSI | 9.30.25-26 BOP, FPKG, BTA - One Pager Summary PPT Slide sent to ERS team …"
type textarea "x"
type input "SSI | 9.30.25-26 BOP, FPKG, BTA - One Pager Summary PPT Slide sent to ERS team …"
type textarea "x"
type input "SSI | 9.30.25-26 BOP, FPKG, BTA - One Pager Summary PPT Slide sent to ERS team …"
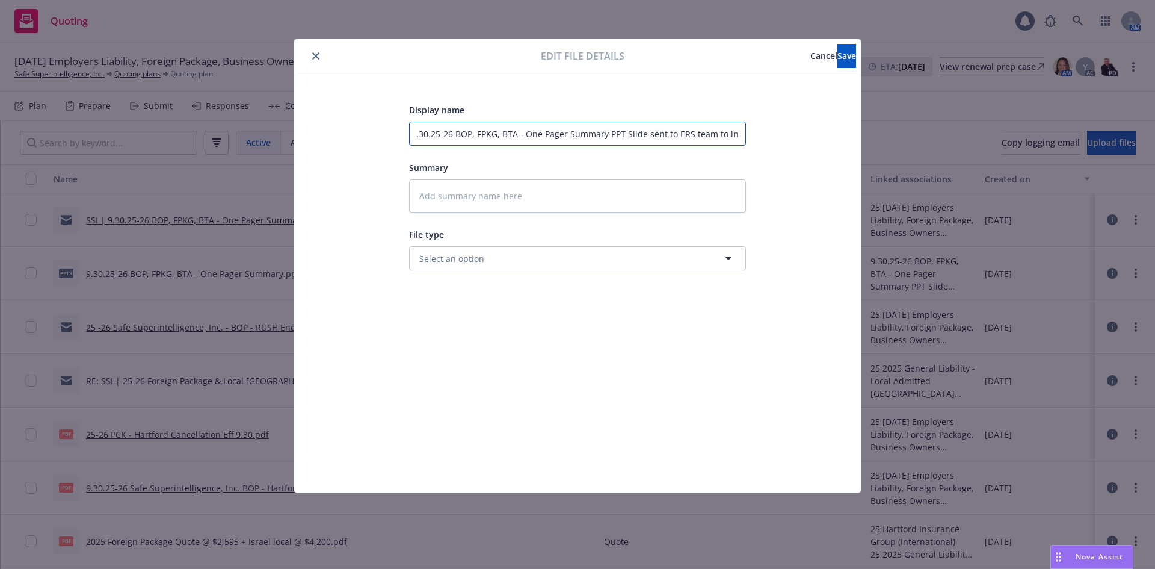
type textarea "x"
type input "SSI | 9.30.25-26 BOP, FPKG, BTA - One Pager Summary PPT Slide sent to ERS team …"
type textarea "x"
type input "SSI | 9.30.25-26 BOP, FPKG, BTA - One Pager Summary PPT Slide sent to ERS team …"
type textarea "x"
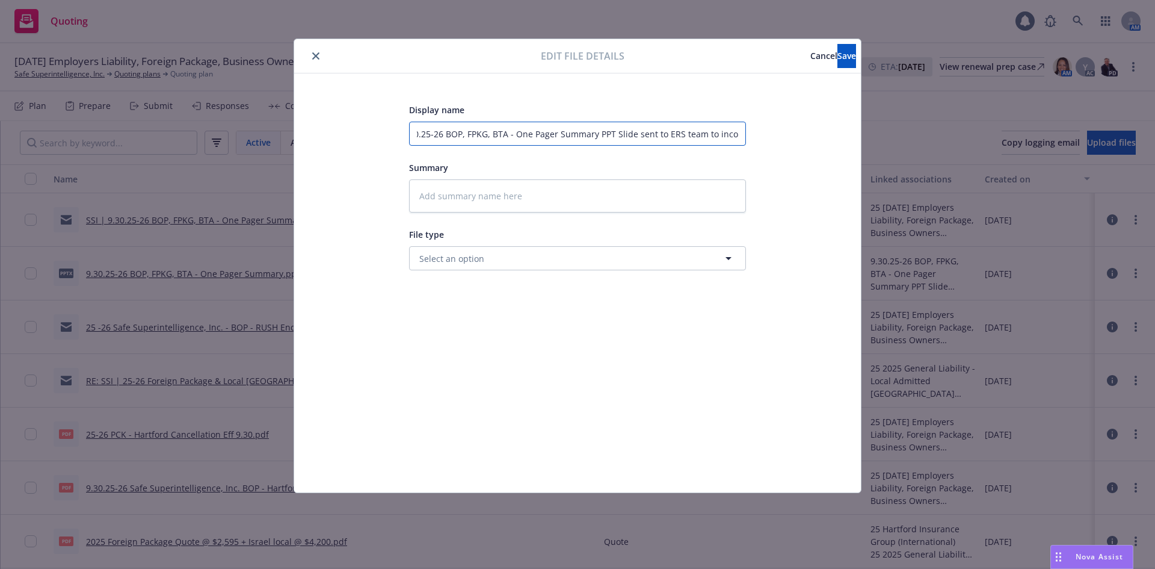
type input "SSI | 9.30.25-26 BOP, FPKG, BTA - One Pager Summary PPT Slide sent to ERS team …"
type textarea "x"
type input "SSI | 9.30.25-26 BOP, FPKG, BTA - One Pager Summary PPT Slide sent to ERS team …"
type textarea "x"
type input "SSI | 9.30.25-26 BOP, FPKG, BTA - One Pager Summary PPT Slide sent to ERS team …"
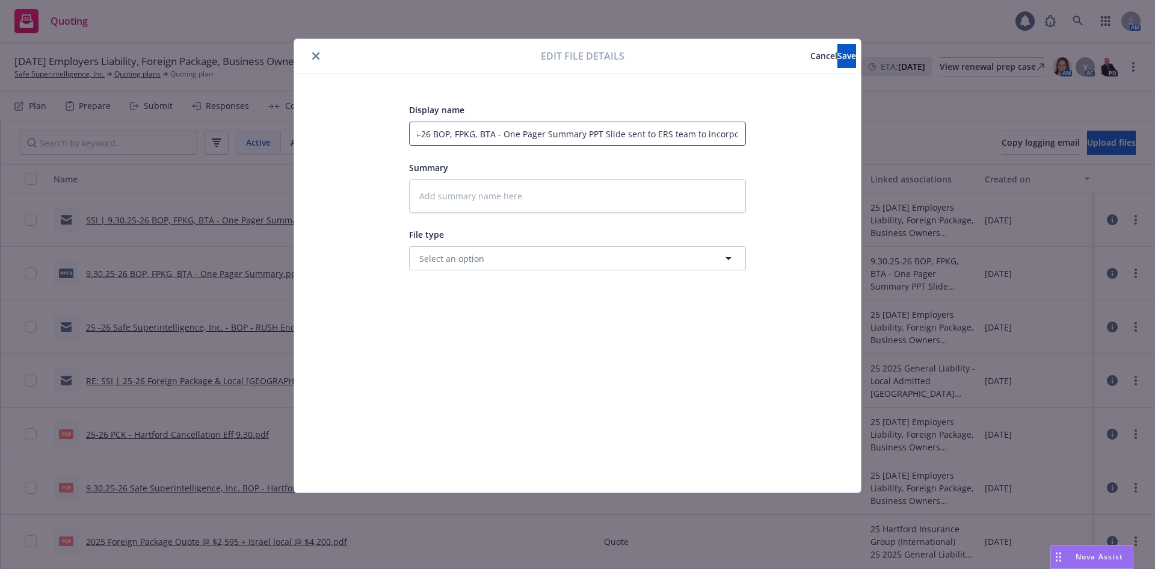
type textarea "x"
type input "SSI | 9.30.25-26 BOP, FPKG, BTA - One Pager Summary PPT Slide sent to ERS team …"
type textarea "x"
type input "SSI | 9.30.25-26 BOP, FPKG, BTA - One Pager Summary PPT Slide sent to ERS team …"
type textarea "x"
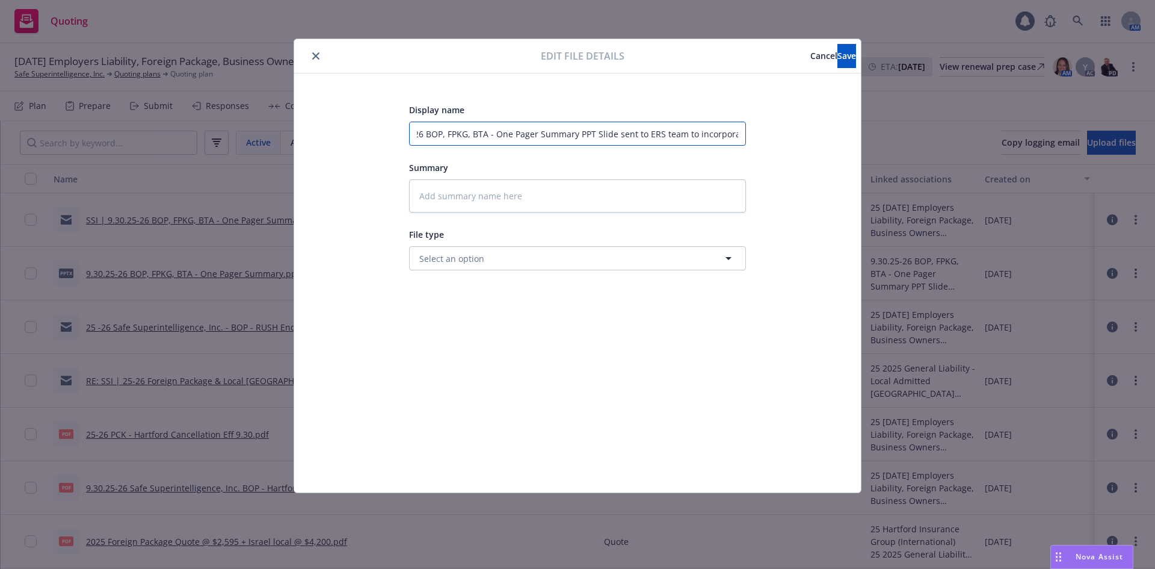
type input "SSI | 9.30.25-26 BOP, FPKG, BTA - One Pager Summary PPT Slide sent to ERS team …"
type textarea "x"
type input "SSI | 9.30.25-26 BOP, FPKG, BTA - One Pager Summary PPT Slide sent to ERS team …"
type textarea "x"
type input "SSI | 9.30.25-26 BOP, FPKG, BTA - One Pager Summary PPT Slide sent to ERS team …"
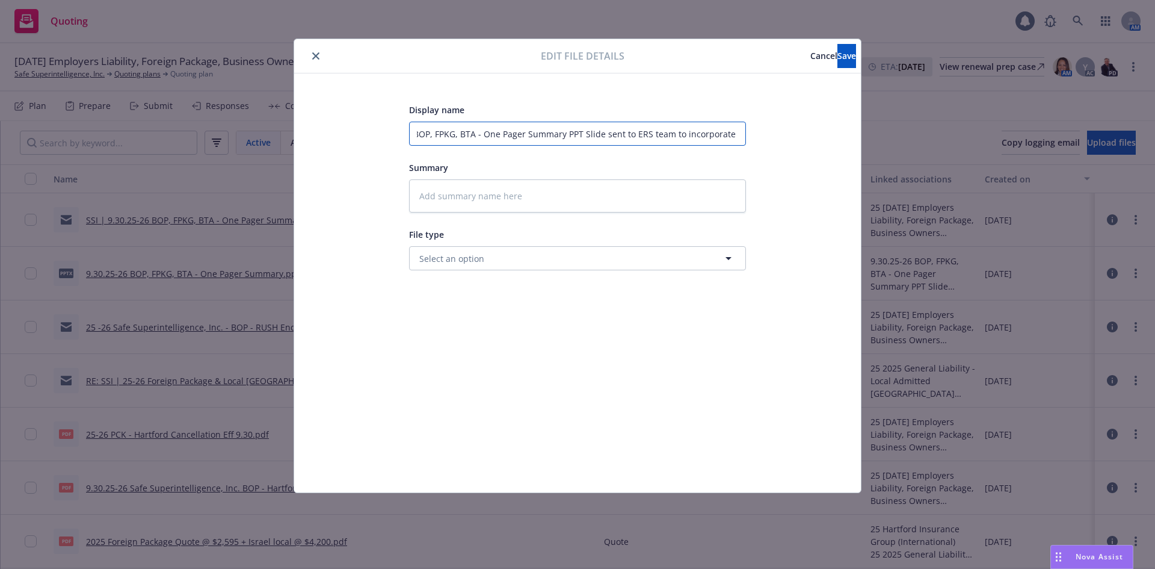
type textarea "x"
type input "SSI | 9.30.25-26 BOP, FPKG, BTA - One Pager Summary PPT Slide sent to ERS team …"
type textarea "x"
type input "SSI | 9.30.25-26 BOP, FPKG, BTA - One Pager Summary PPT Slide sent to ERS team …"
type textarea "x"
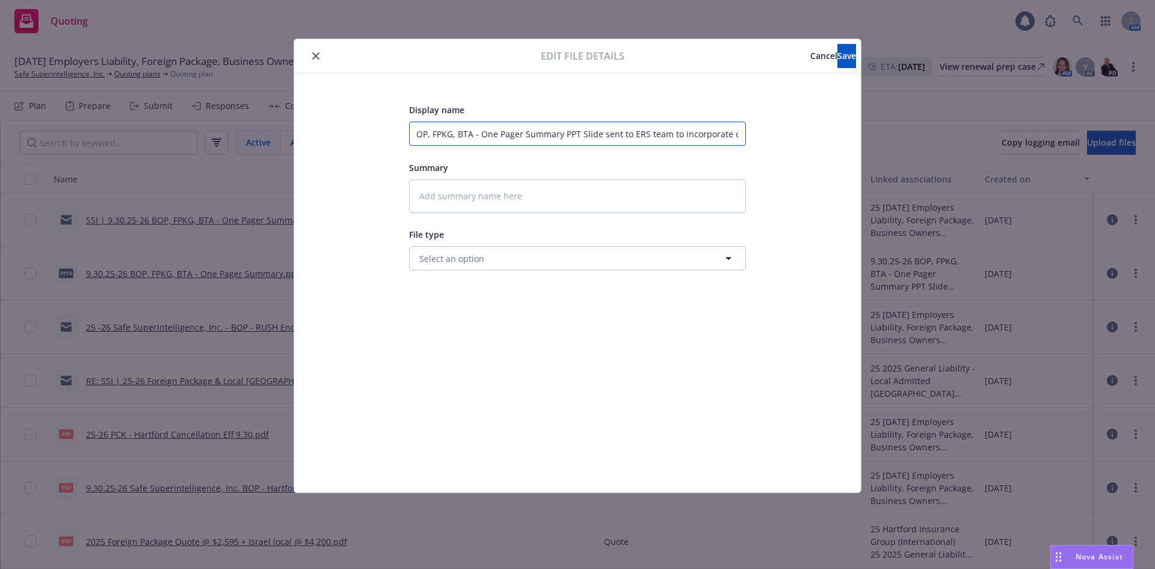
type input "SSI | 9.30.25-26 BOP, FPKG, BTA - One Pager Summary PPT Slide sent to ERS team …"
type textarea "x"
type input "SSI | 9.30.25-26 BOP, FPKG, BTA - One Pager Summary PPT Slide sent to ERS team …"
type textarea "x"
type input "SSI | 9.30.25-26 BOP, FPKG, BTA - One Pager Summary PPT Slide sent to ERS team …"
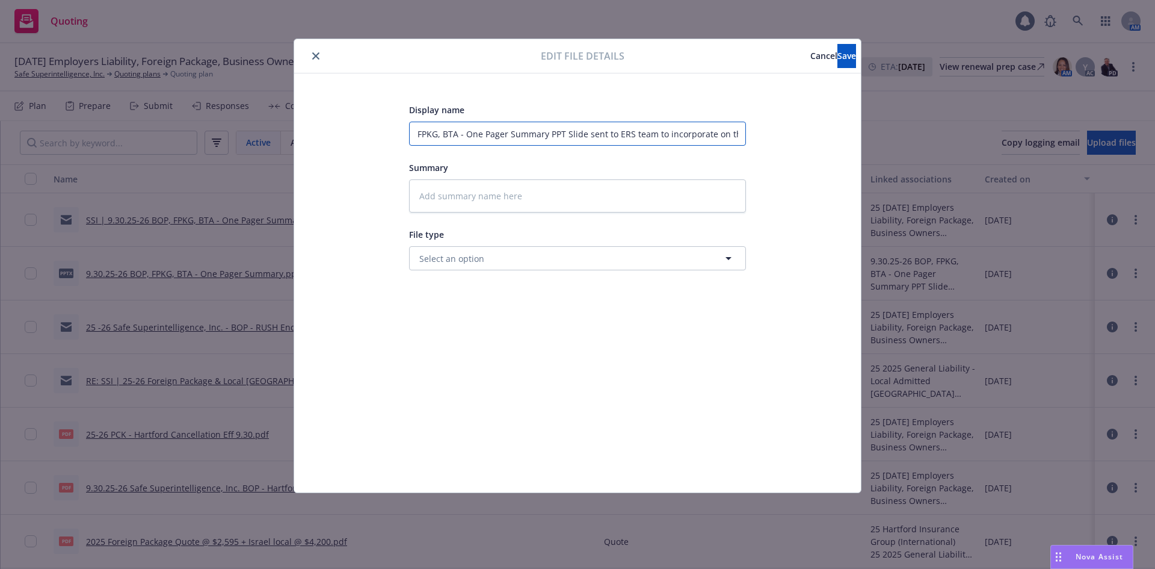
type textarea "x"
type input "SSI | 9.30.25-26 BOP, FPKG, BTA - One Pager Summary PPT Slide sent to ERS team …"
type textarea "x"
type input "SSI | 9.30.25-26 BOP, FPKG, BTA - One Pager Summary PPT Slide sent to ERS team …"
type textarea "x"
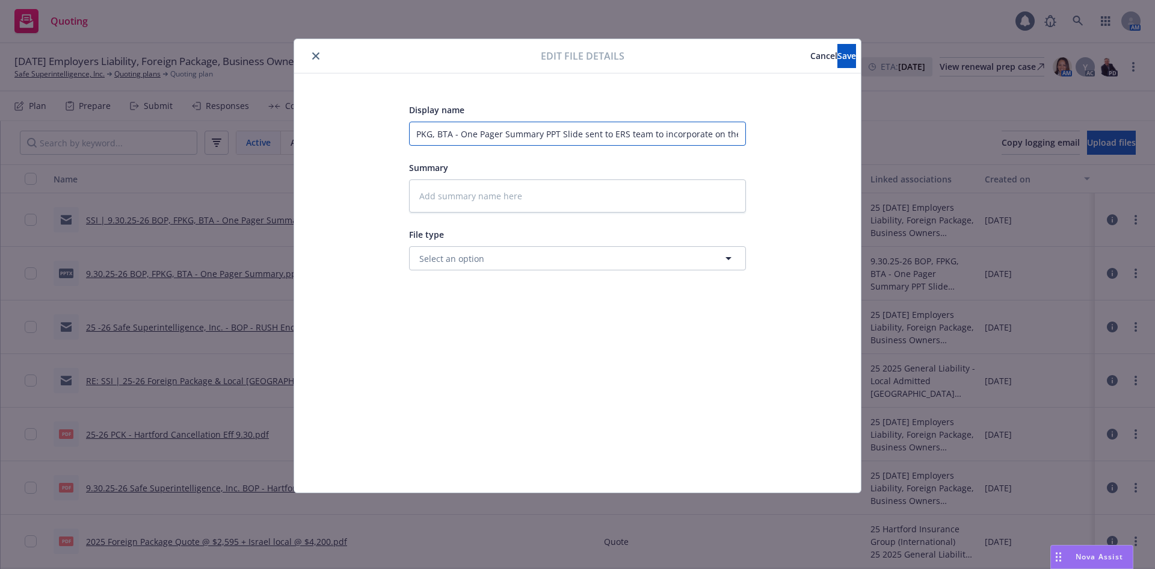
type input "SSI | 9.30.25-26 BOP, FPKG, BTA - One Pager Summary PPT Slide sent to ERS team …"
type textarea "x"
type input "SSI | 9.30.25-26 BOP, FPKG, BTA - One Pager Summary PPT Slide sent to ERS team …"
type textarea "x"
type input "SSI | 9.30.25-26 BOP, FPKG, BTA - One Pager Summary PPT Slide sent to ERS team …"
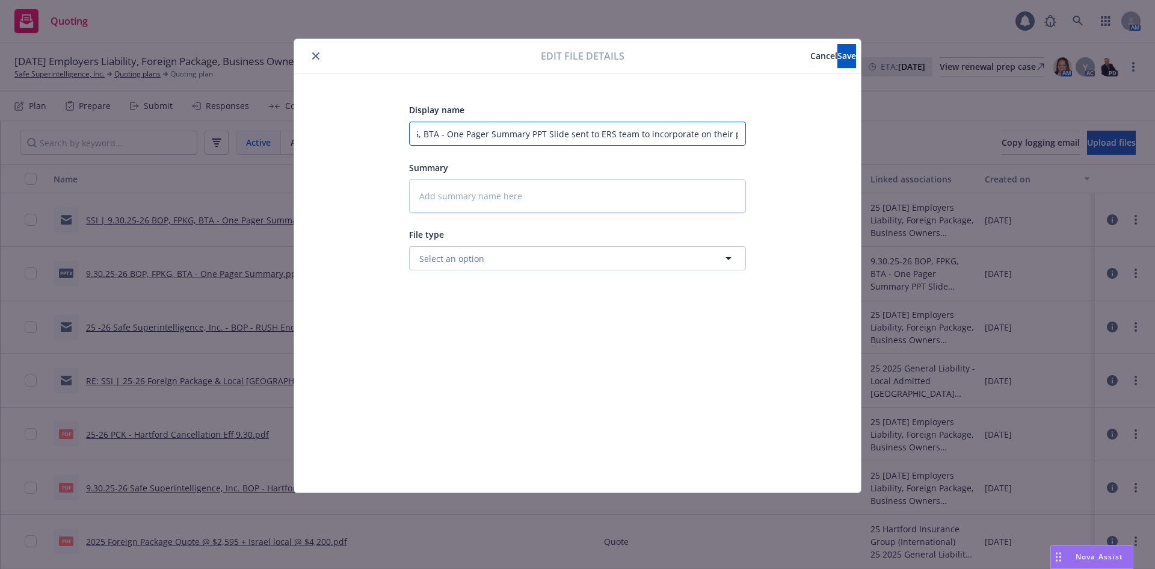
type textarea "x"
type input "SSI | 9.30.25-26 BOP, FPKG, BTA - One Pager Summary PPT Slide sent to ERS team …"
type textarea "x"
type input "SSI | 9.30.25-26 BOP, FPKG, BTA - One Pager Summary PPT Slide sent to ERS team …"
type textarea "x"
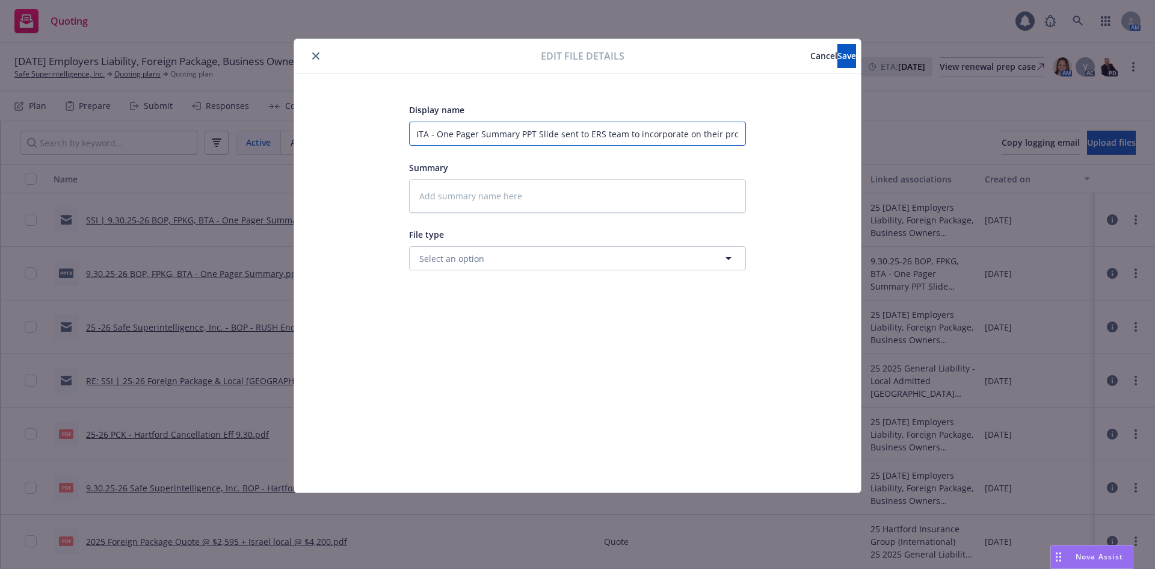
type input "SSI | 9.30.25-26 BOP, FPKG, BTA - One Pager Summary PPT Slide sent to ERS team …"
type textarea "x"
type input "SSI | 9.30.25-26 BOP, FPKG, BTA - One Pager Summary PPT Slide sent to ERS team …"
type textarea "x"
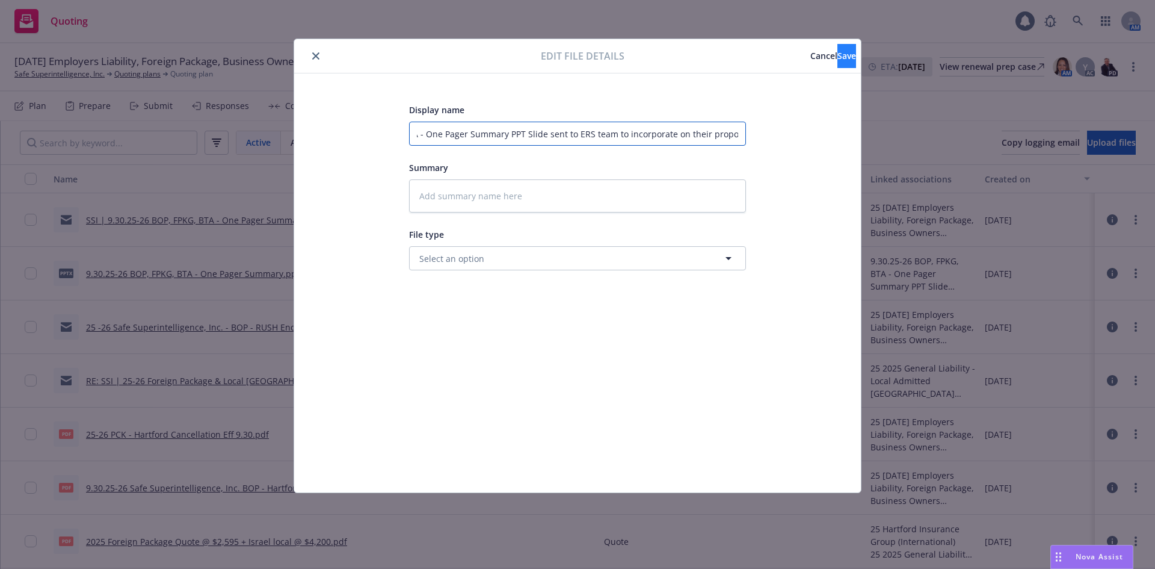
type input "SSI | 9.30.25-26 BOP, FPKG, BTA - One Pager Summary PPT Slide sent to ERS team …"
click at [838, 58] on span "Save" at bounding box center [847, 55] width 19 height 11
type textarea "x"
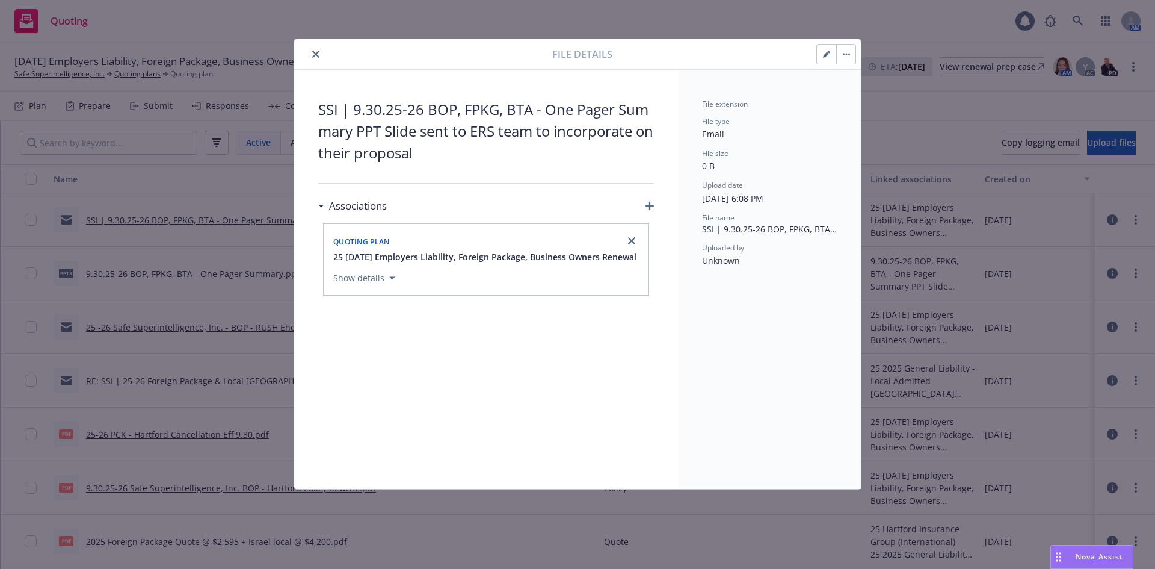
click at [319, 49] on button "close" at bounding box center [316, 54] width 14 height 14
